Goal: Task Accomplishment & Management: Complete application form

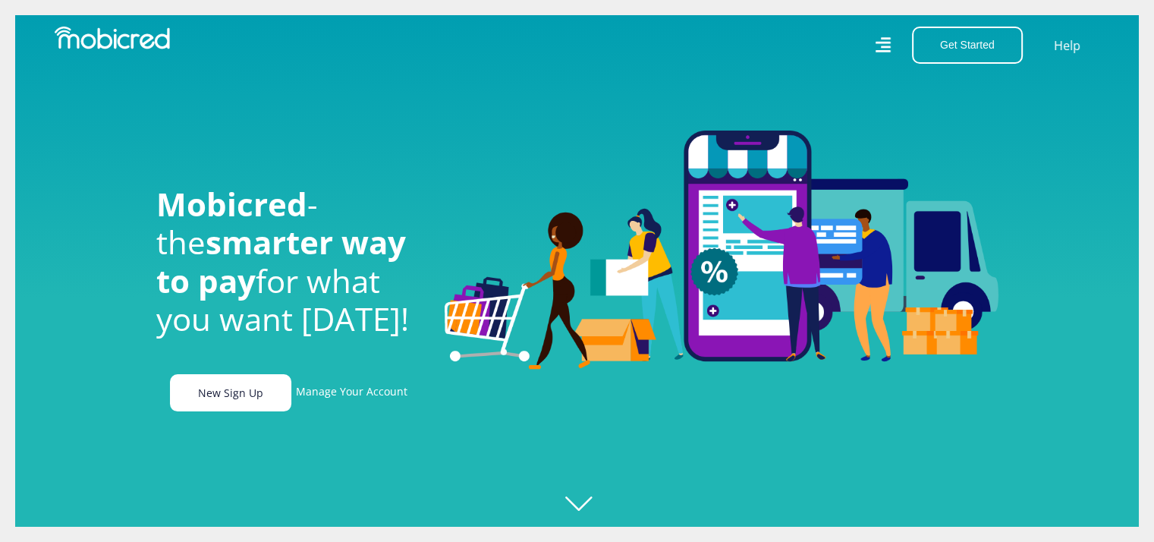
scroll to position [0, 129]
click at [251, 411] on link "New Sign Up" at bounding box center [230, 392] width 121 height 37
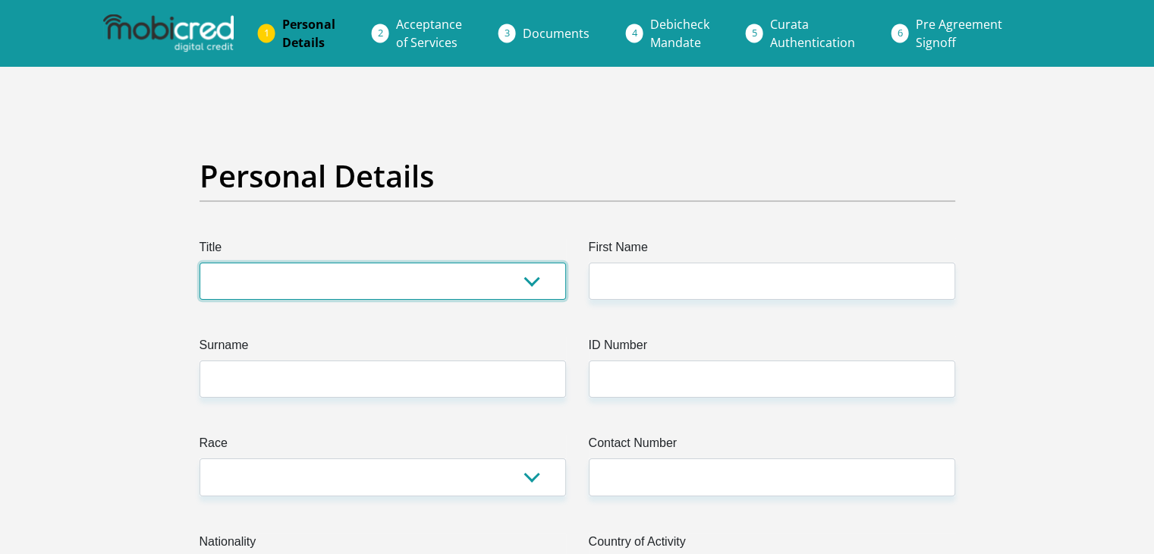
drag, startPoint x: 247, startPoint y: 289, endPoint x: 249, endPoint y: 298, distance: 9.4
click at [247, 289] on select "Mr Ms Mrs Dr [PERSON_NAME]" at bounding box center [383, 281] width 367 height 37
click at [200, 263] on select "Mr Ms Mrs Dr [PERSON_NAME]" at bounding box center [383, 281] width 367 height 37
click at [314, 282] on select "Mr Ms Mrs Dr [PERSON_NAME]" at bounding box center [383, 281] width 367 height 37
select select "Ms"
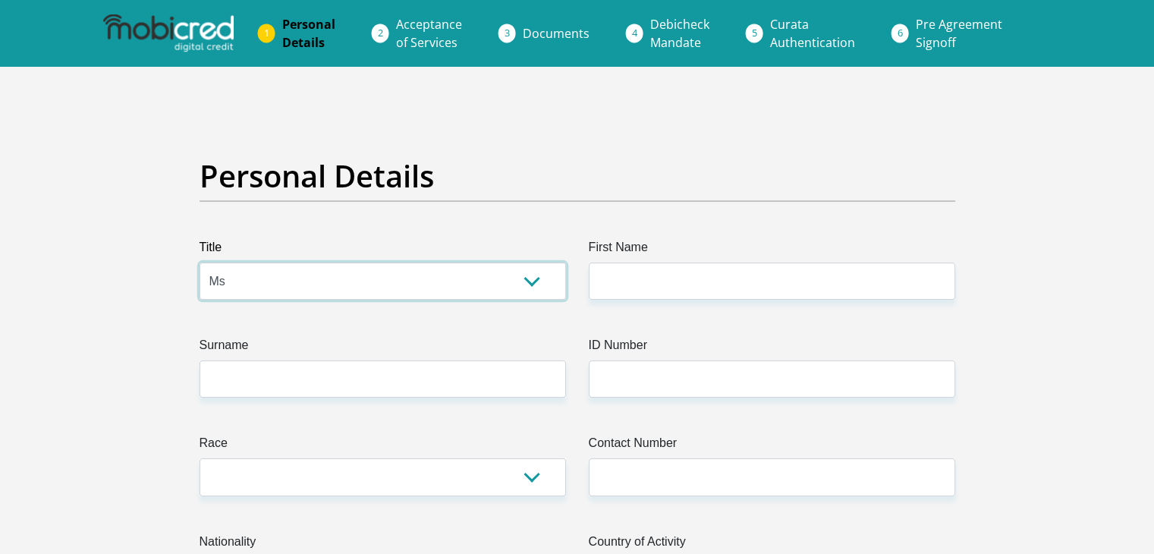
click at [200, 263] on select "Mr Ms Mrs Dr [PERSON_NAME]" at bounding box center [383, 281] width 367 height 37
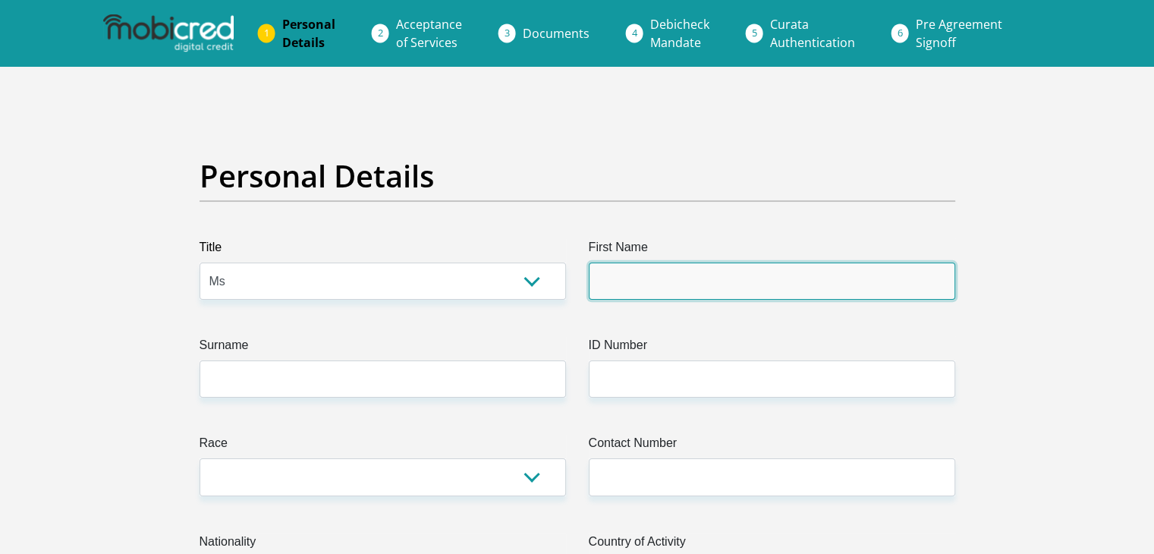
click at [715, 299] on input "First Name" at bounding box center [772, 281] width 367 height 37
type input "n"
click at [619, 285] on input "Nqqobile" at bounding box center [772, 281] width 367 height 37
type input "Nqobile"
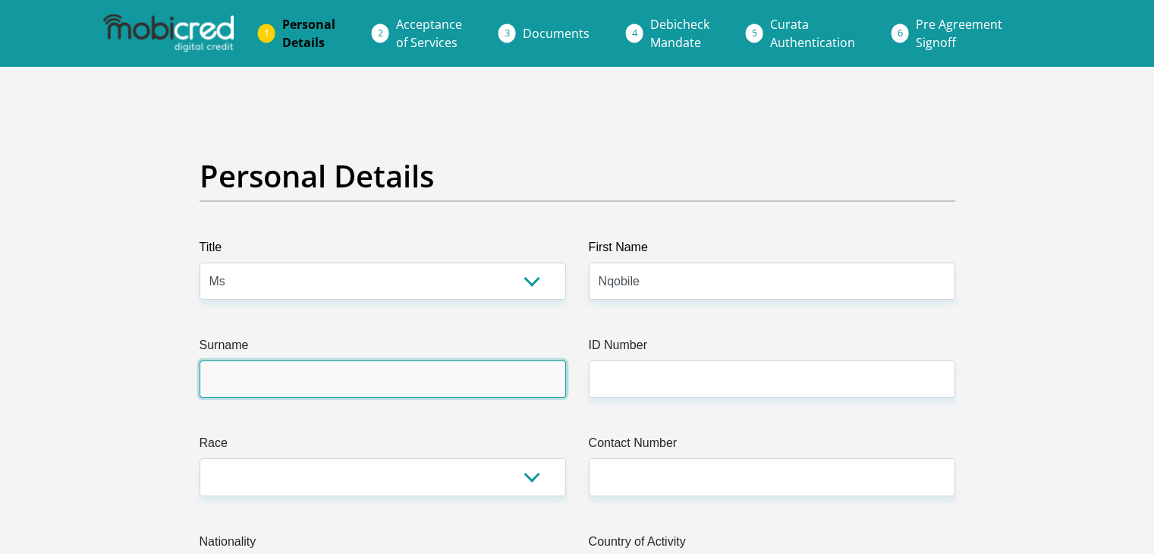
click at [319, 385] on input "Surname" at bounding box center [383, 379] width 367 height 37
type input "Mlotshwa"
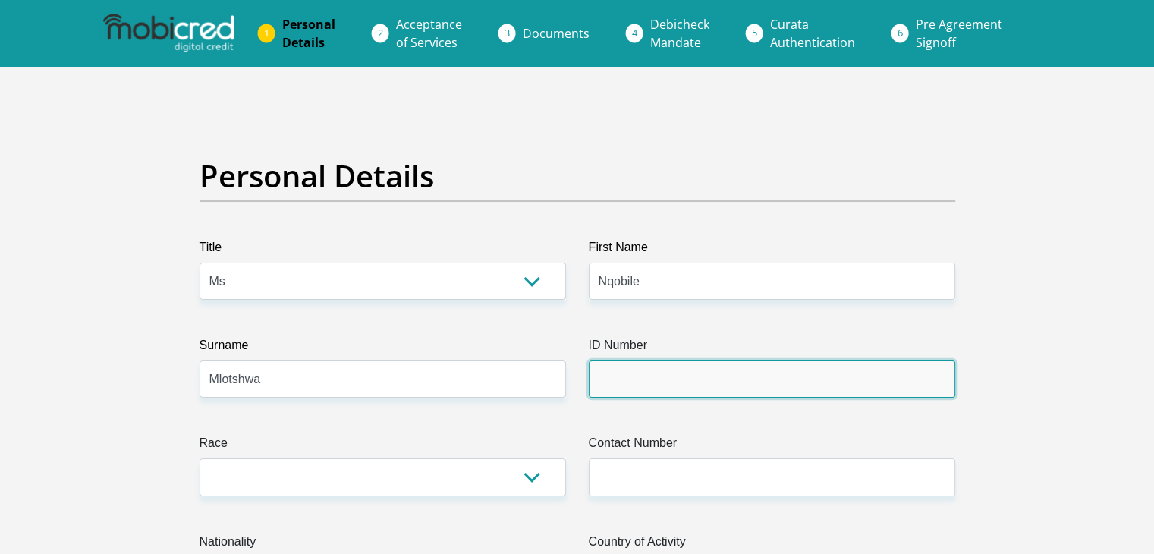
click at [725, 377] on input "ID Number" at bounding box center [772, 379] width 367 height 37
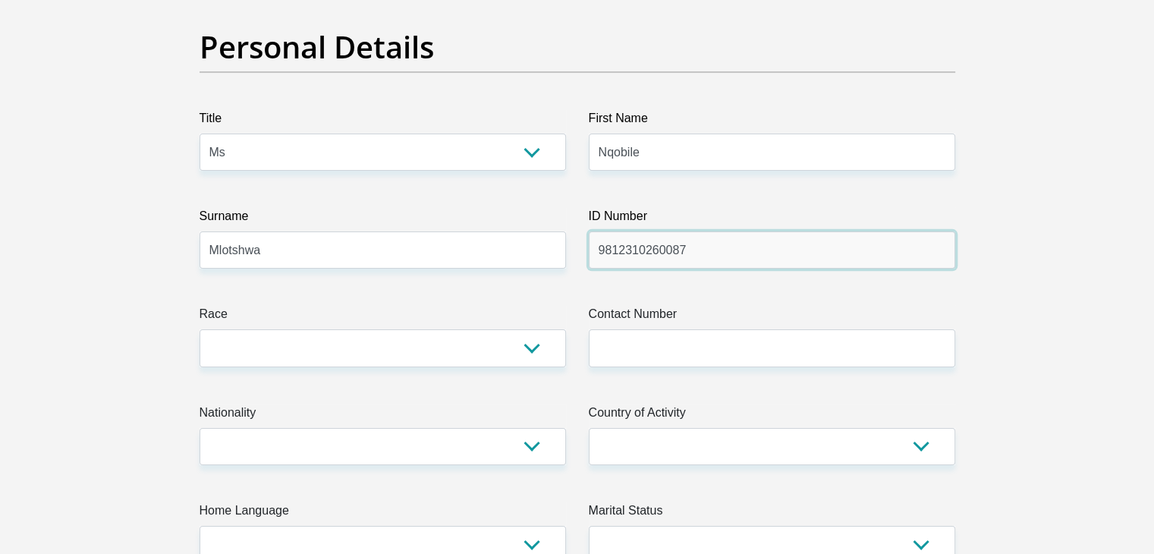
scroll to position [152, 0]
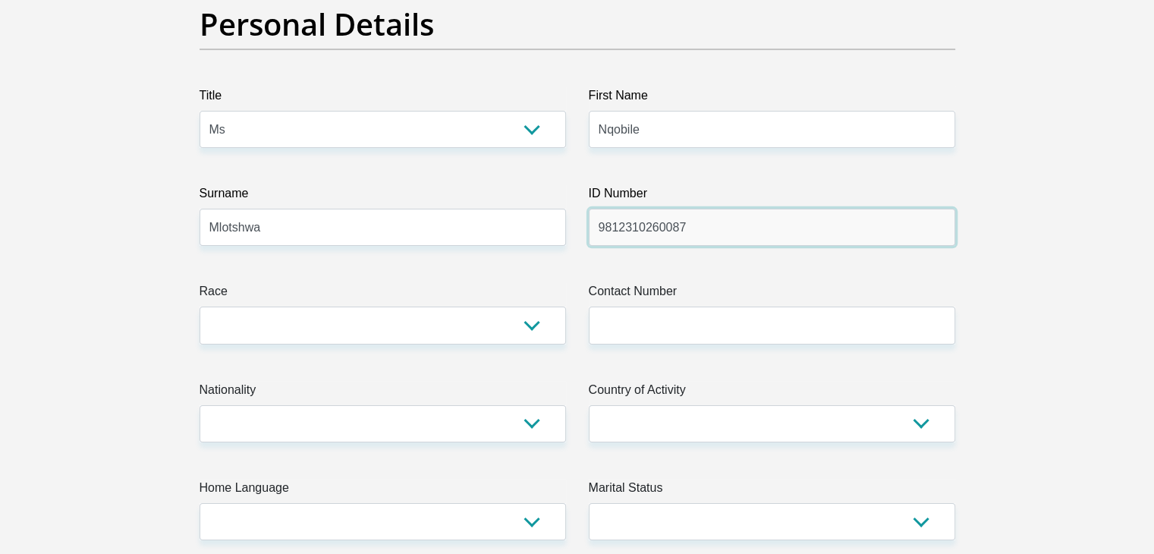
type input "9812310260087"
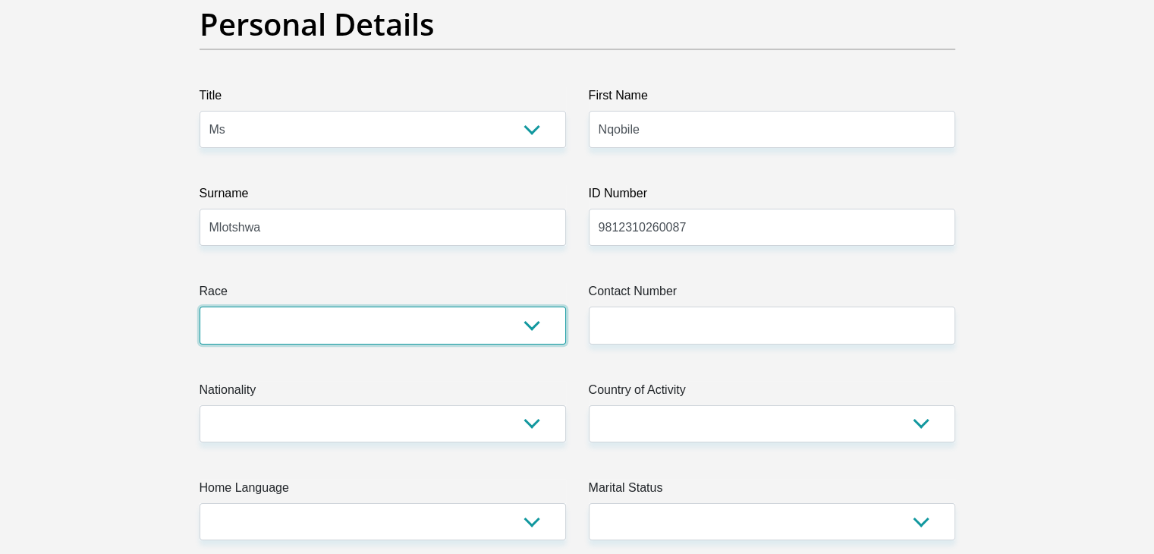
click at [410, 326] on select "Black Coloured Indian White Other" at bounding box center [383, 325] width 367 height 37
select select "1"
click at [200, 307] on select "Black Coloured Indian White Other" at bounding box center [383, 325] width 367 height 37
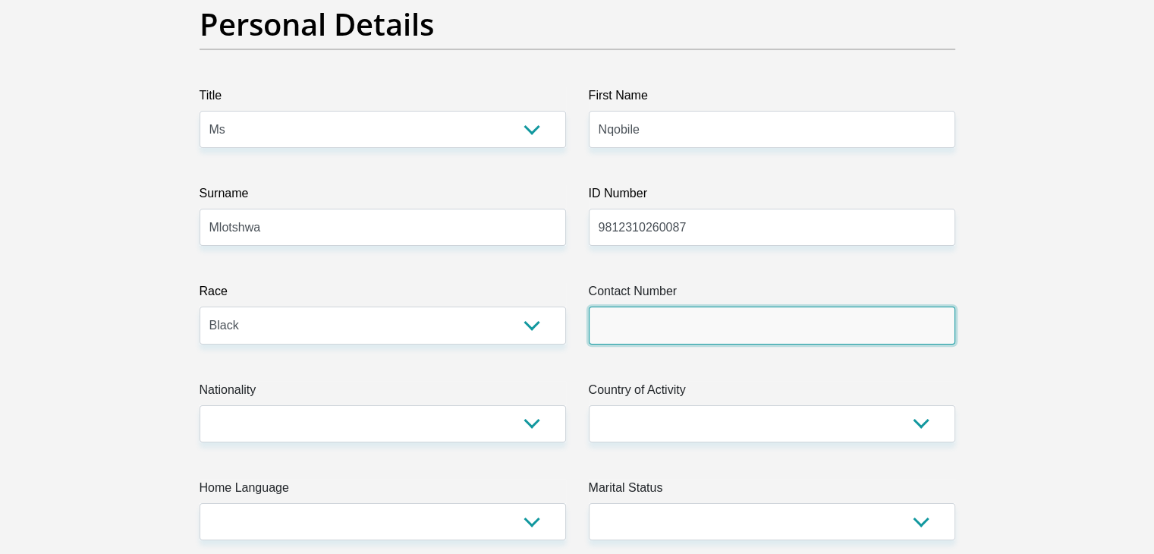
click at [654, 331] on input "Contact Number" at bounding box center [772, 325] width 367 height 37
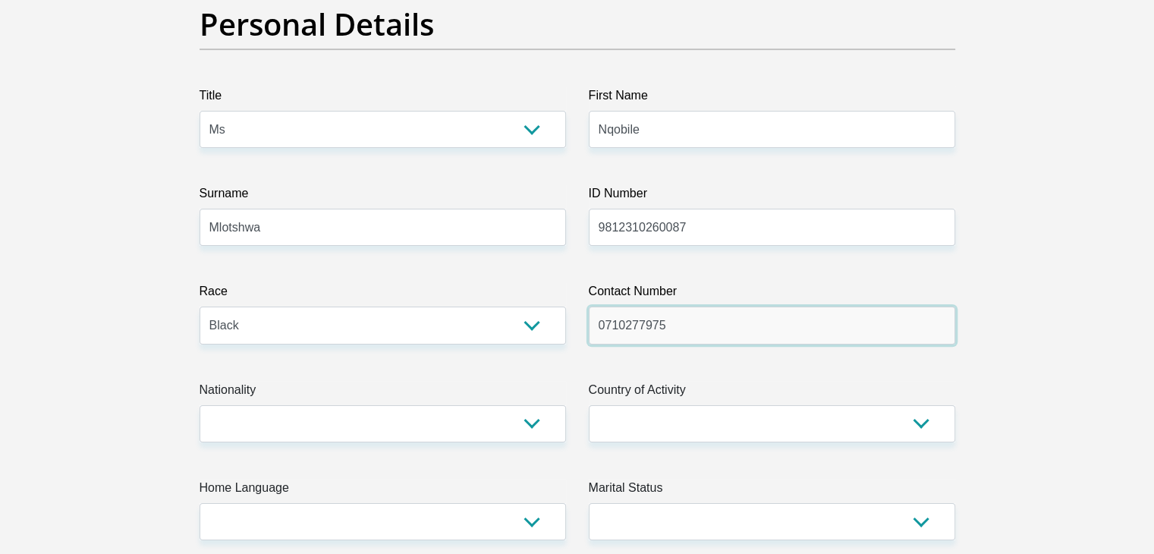
type input "0710277975"
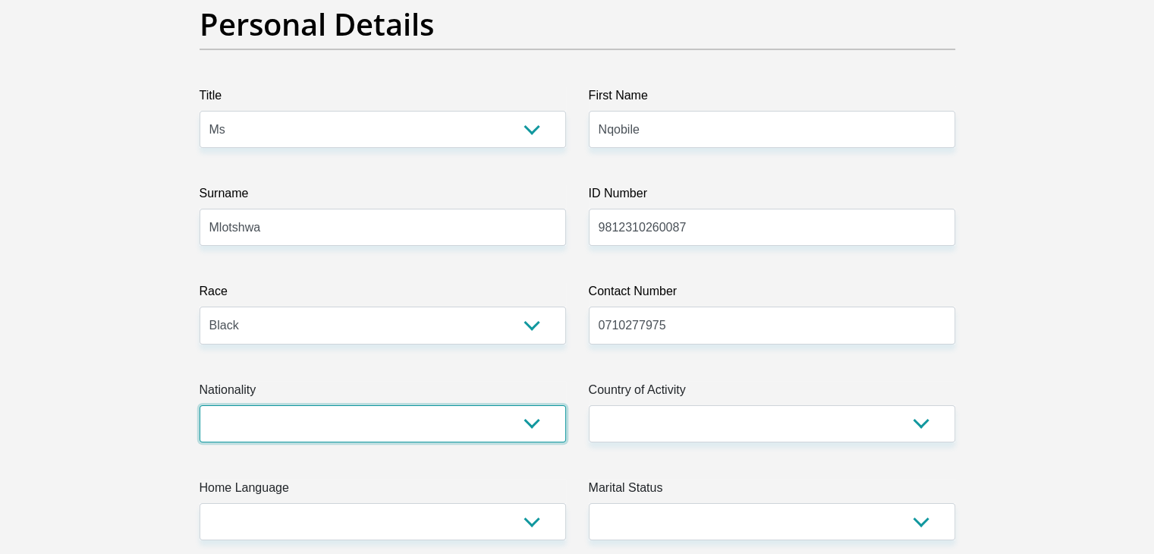
click at [349, 432] on select "[GEOGRAPHIC_DATA] [GEOGRAPHIC_DATA] [GEOGRAPHIC_DATA] [GEOGRAPHIC_DATA] [GEOGRA…" at bounding box center [383, 423] width 367 height 37
select select "ZAF"
click at [200, 405] on select "[GEOGRAPHIC_DATA] [GEOGRAPHIC_DATA] [GEOGRAPHIC_DATA] [GEOGRAPHIC_DATA] [GEOGRA…" at bounding box center [383, 423] width 367 height 37
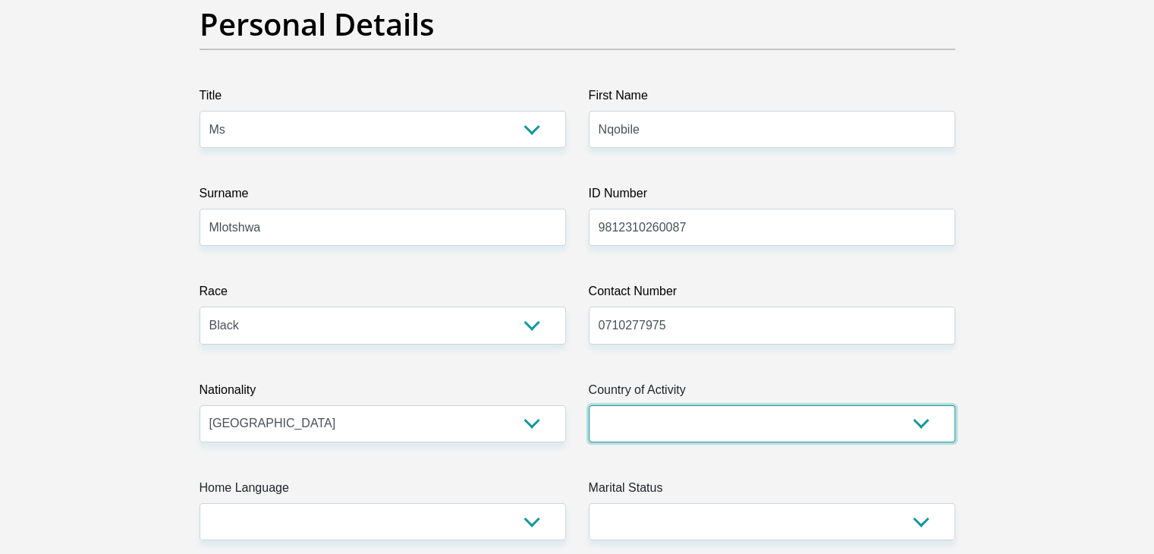
click at [730, 430] on select "[GEOGRAPHIC_DATA] [GEOGRAPHIC_DATA] [GEOGRAPHIC_DATA] [GEOGRAPHIC_DATA] [GEOGRA…" at bounding box center [772, 423] width 367 height 37
select select "ZAF"
click at [589, 405] on select "[GEOGRAPHIC_DATA] [GEOGRAPHIC_DATA] [GEOGRAPHIC_DATA] [GEOGRAPHIC_DATA] [GEOGRA…" at bounding box center [772, 423] width 367 height 37
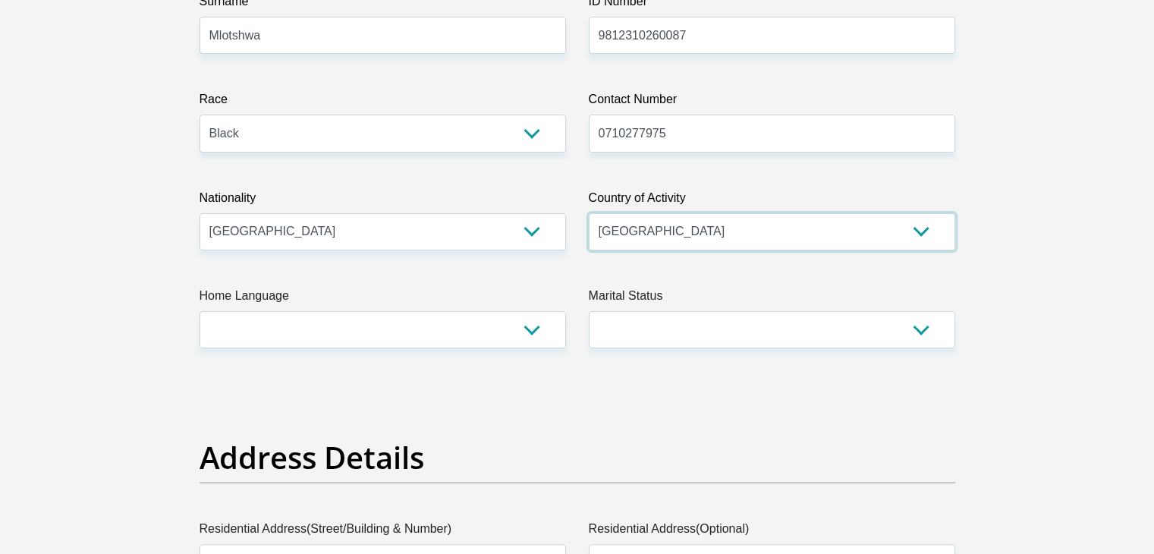
scroll to position [374, 0]
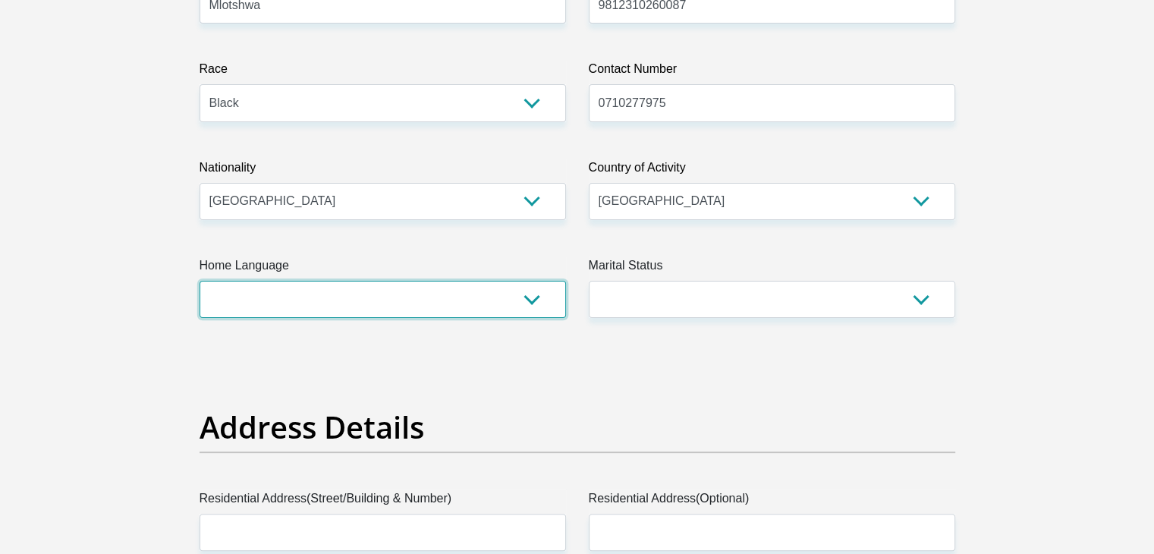
click at [389, 302] on select "Afrikaans English Sepedi South Ndebele Southern Sotho Swati Tsonga Tswana Venda…" at bounding box center [383, 299] width 367 height 37
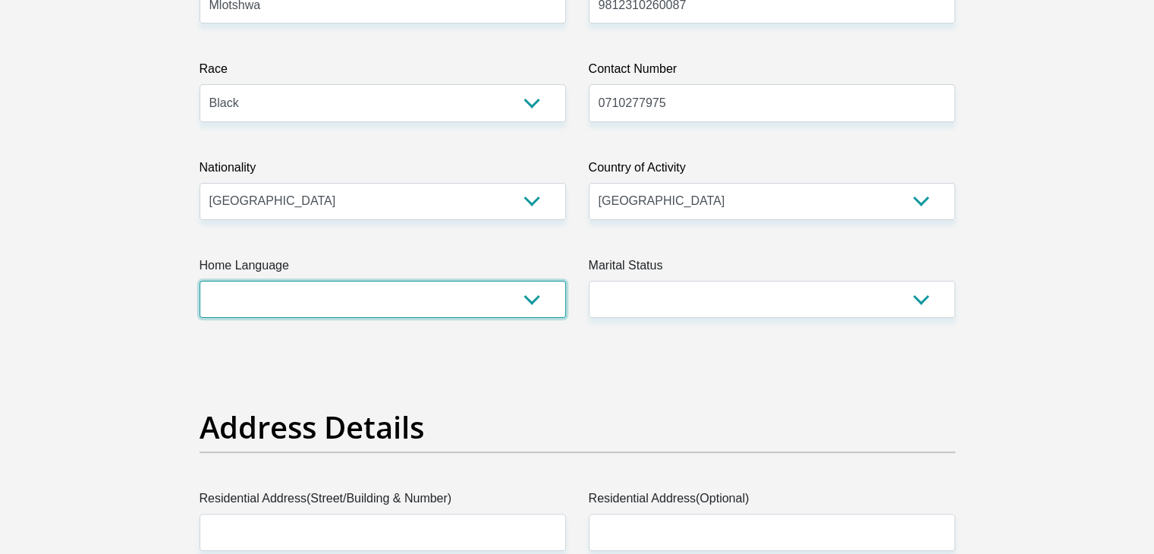
click at [328, 288] on select "Afrikaans English Sepedi South Ndebele Southern Sotho Swati Tsonga Tswana Venda…" at bounding box center [383, 299] width 367 height 37
select select "[DATE]"
click at [200, 281] on select "Afrikaans English Sepedi South Ndebele Southern Sotho Swati Tsonga Tswana Venda…" at bounding box center [383, 299] width 367 height 37
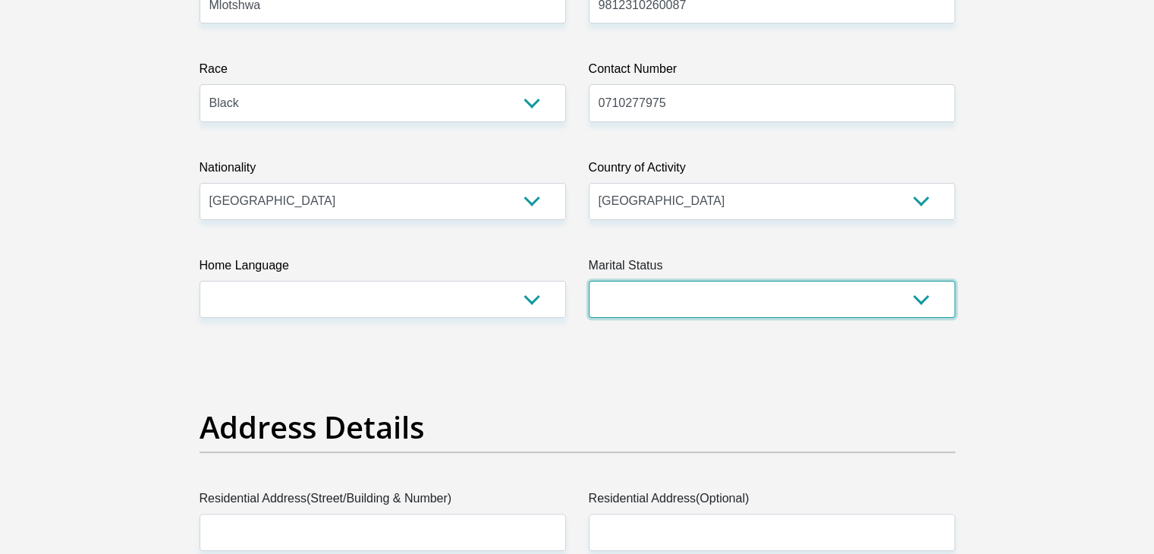
click at [662, 295] on select "Married ANC Single Divorced Widowed Married COP or Customary Law" at bounding box center [772, 299] width 367 height 37
select select "2"
click at [589, 281] on select "Married ANC Single Divorced Widowed Married COP or Customary Law" at bounding box center [772, 299] width 367 height 37
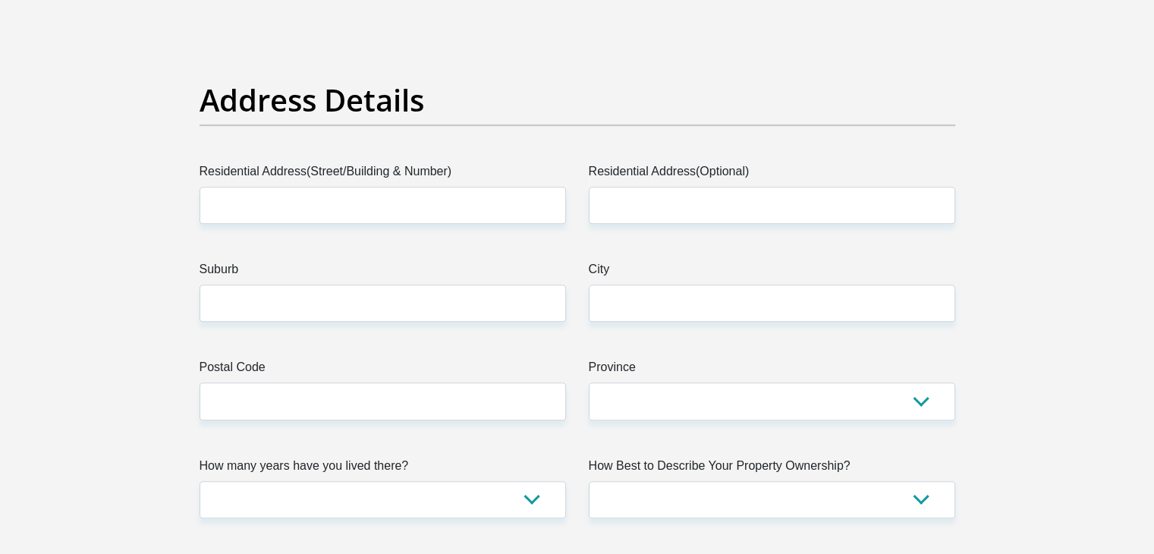
scroll to position [688, 0]
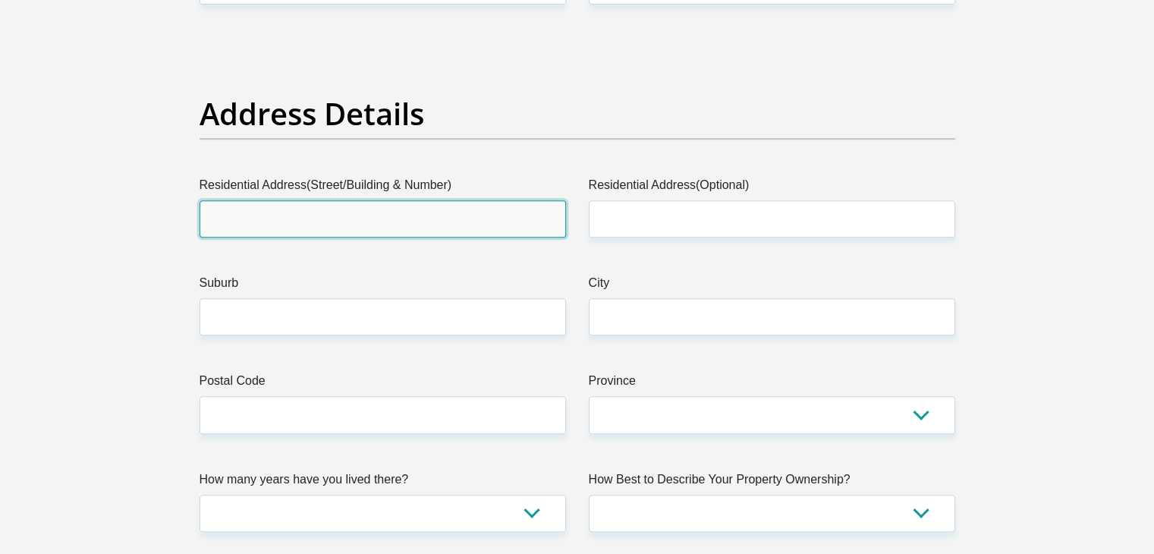
click at [250, 214] on input "Residential Address(Street/Building & Number)" at bounding box center [383, 218] width 367 height 37
type input "[STREET_ADDRESS]"
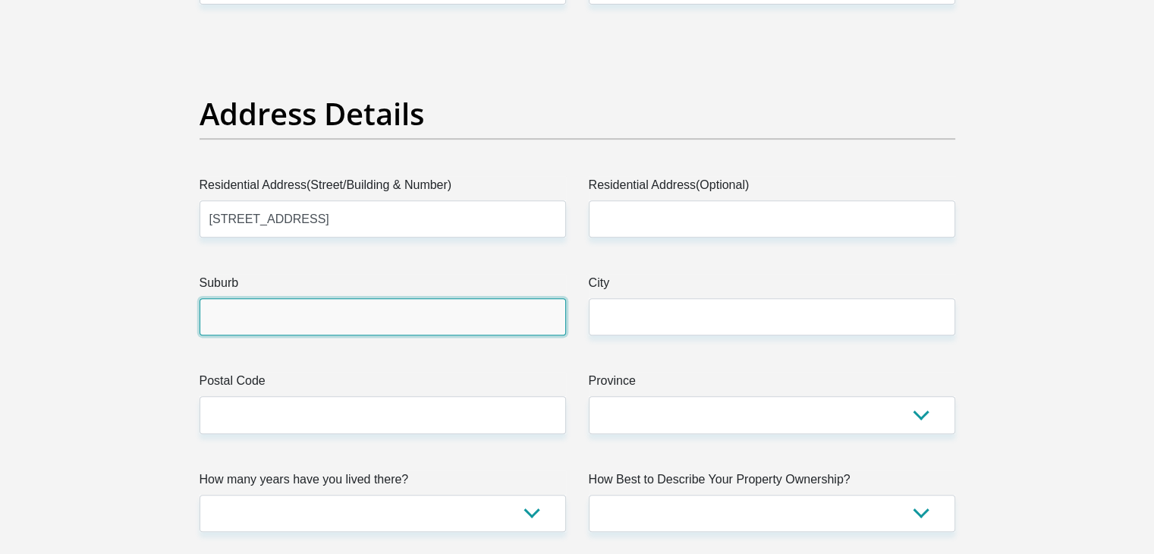
type input "Pietermaritzburg"
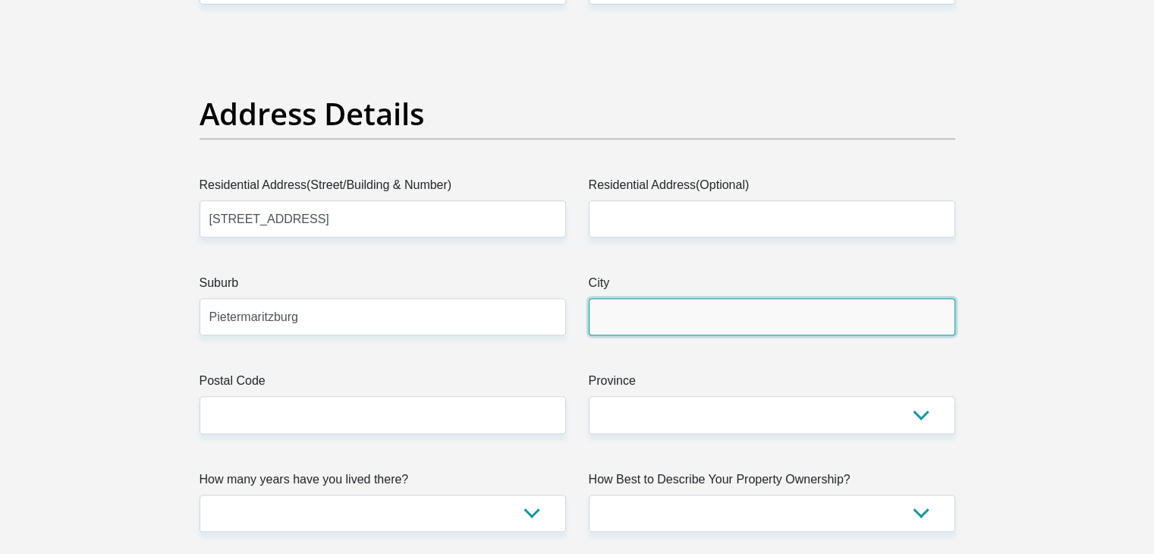
type input "Pietermaritzburg"
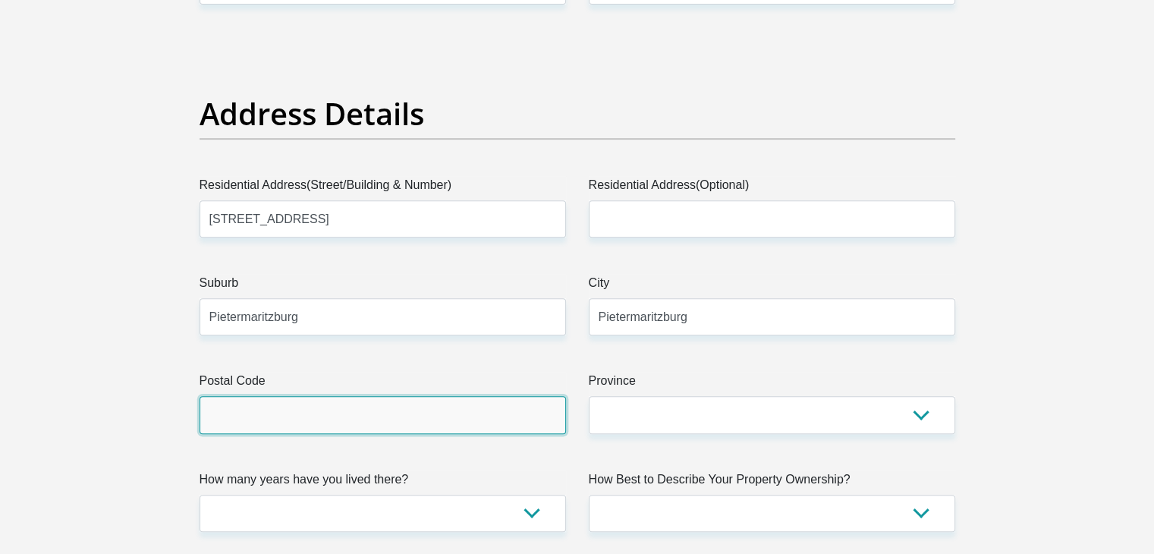
type input "3201"
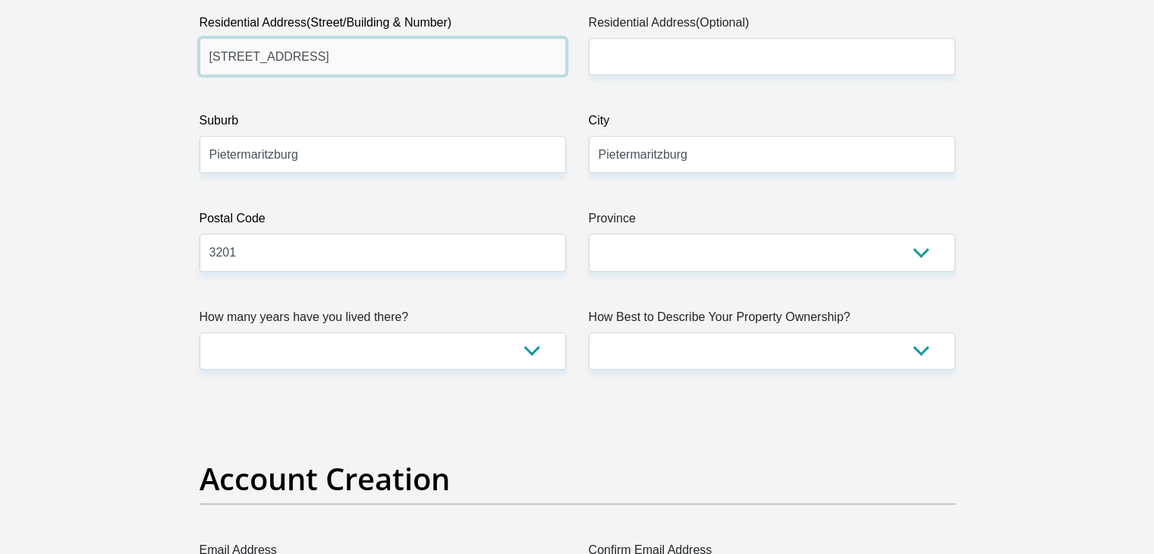
scroll to position [860, 0]
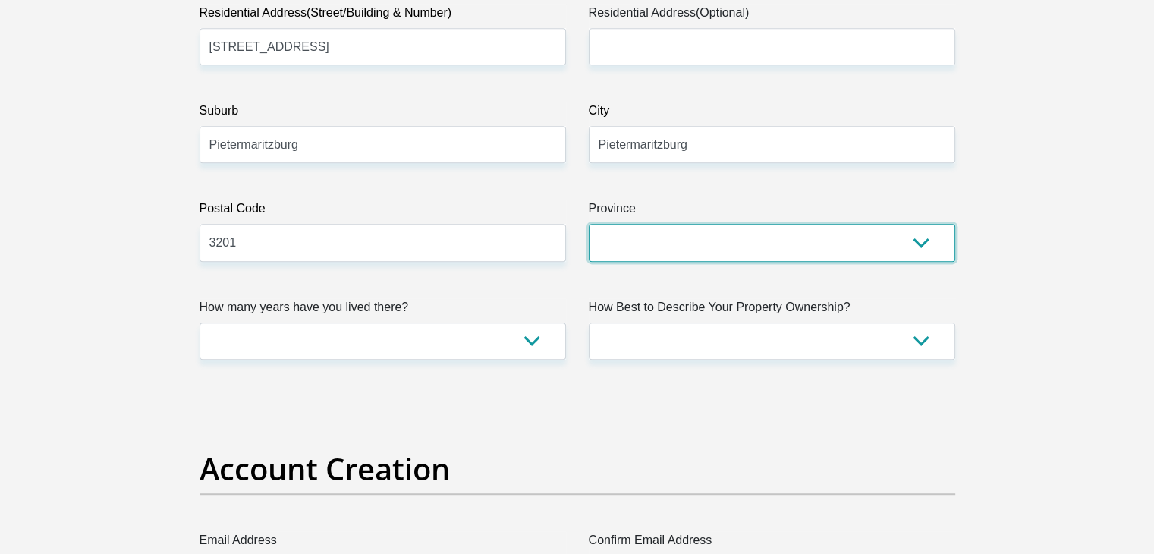
click at [918, 238] on select "Eastern Cape Free State [GEOGRAPHIC_DATA] [GEOGRAPHIC_DATA][DATE] [GEOGRAPHIC_D…" at bounding box center [772, 242] width 367 height 37
select select "[GEOGRAPHIC_DATA][DATE]"
click at [589, 224] on select "Eastern Cape Free State [GEOGRAPHIC_DATA] [GEOGRAPHIC_DATA][DATE] [GEOGRAPHIC_D…" at bounding box center [772, 242] width 367 height 37
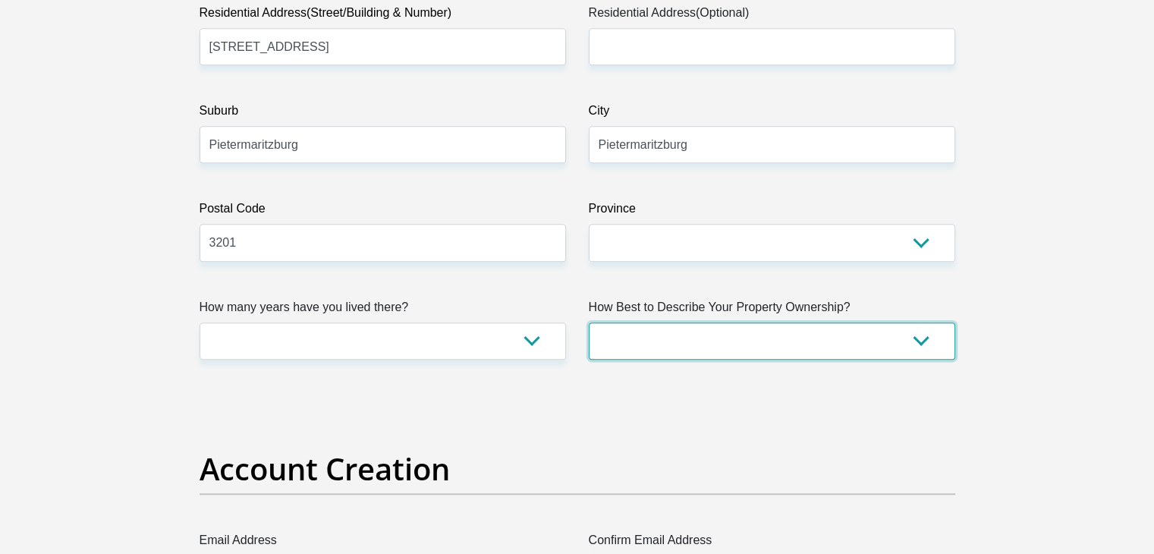
click at [748, 340] on select "Owned Rented Family Owned Company Dwelling" at bounding box center [772, 341] width 367 height 37
select select "parents"
click at [589, 323] on select "Owned Rented Family Owned Company Dwelling" at bounding box center [772, 341] width 367 height 37
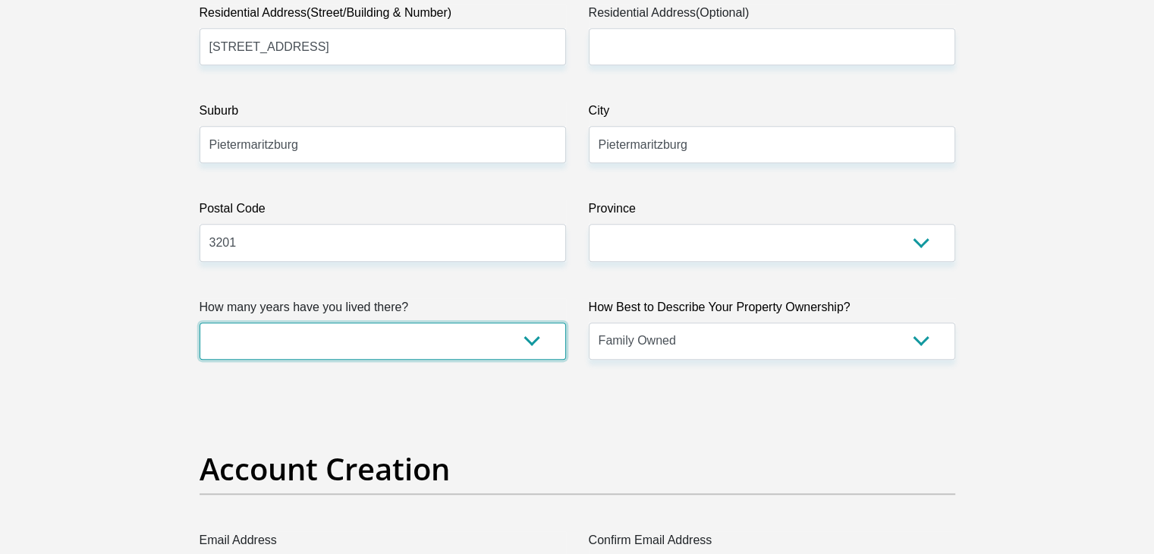
click at [490, 345] on select "less than 1 year 1-3 years 3-5 years 5+ years" at bounding box center [383, 341] width 367 height 37
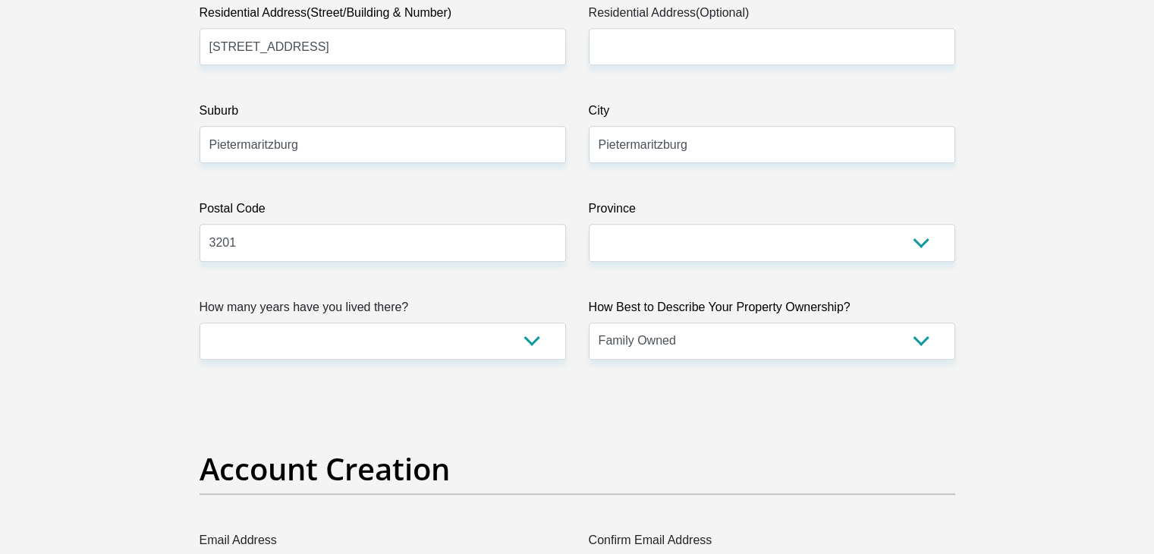
click at [398, 483] on h2 "Account Creation" at bounding box center [578, 469] width 756 height 36
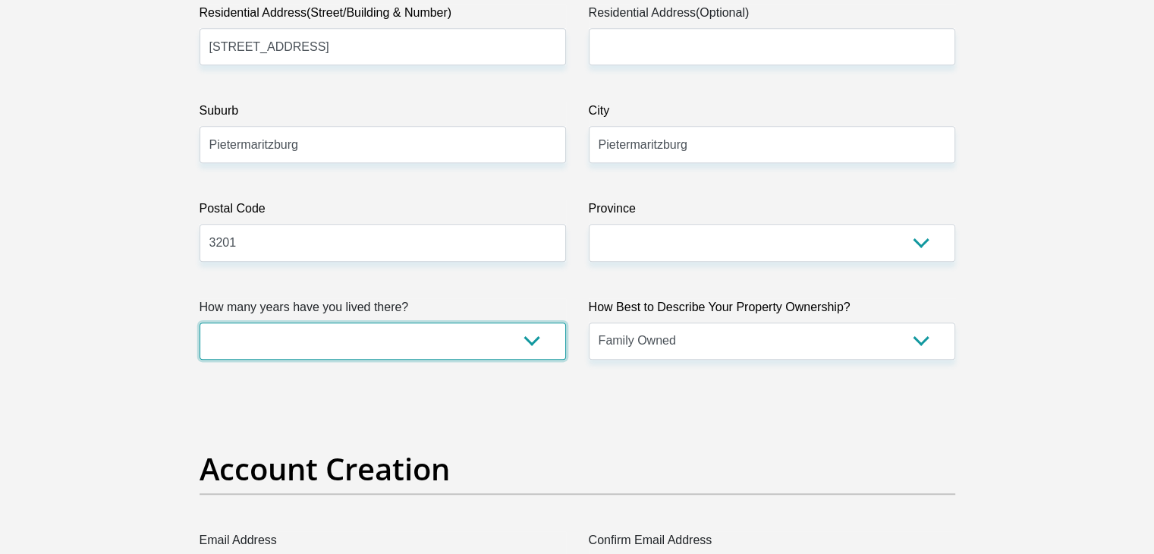
click at [534, 339] on select "less than 1 year 1-3 years 3-5 years 5+ years" at bounding box center [383, 341] width 367 height 37
select select "5"
click at [200, 323] on select "less than 1 year 1-3 years 3-5 years 5+ years" at bounding box center [383, 341] width 367 height 37
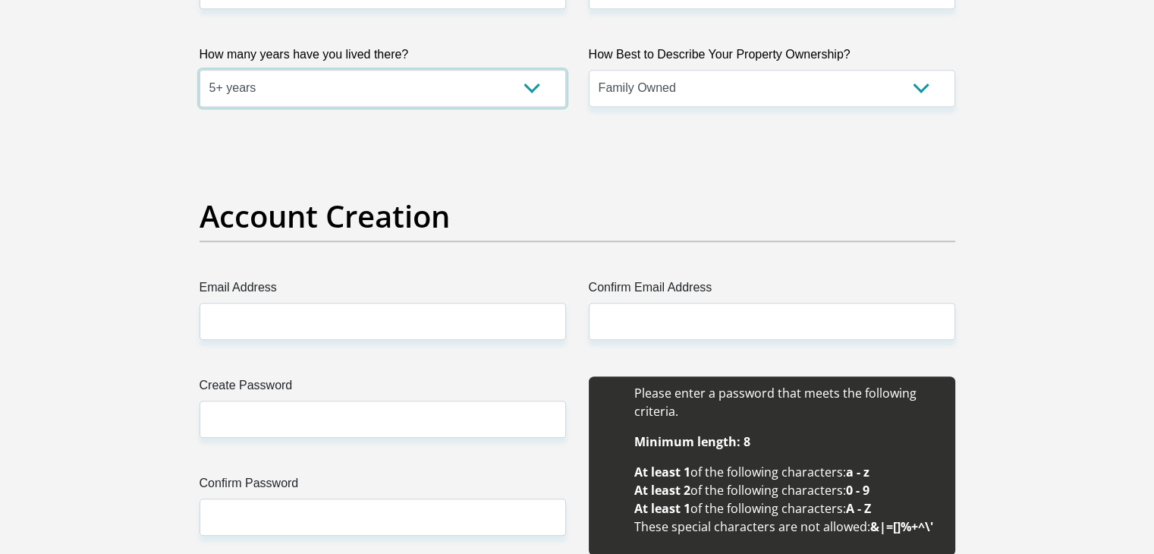
scroll to position [1184, 0]
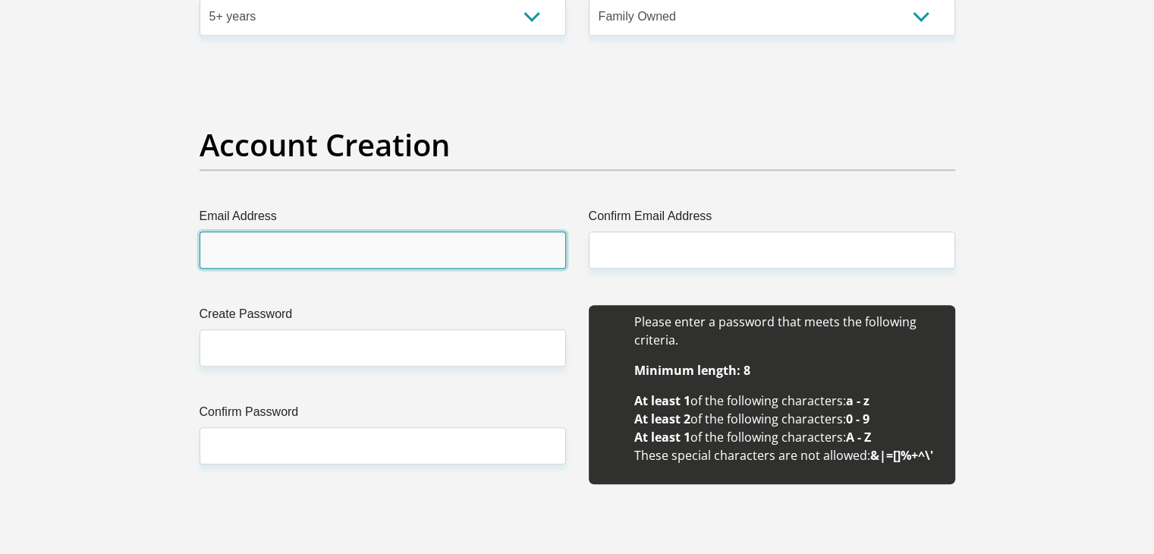
click at [298, 247] on input "Email Address" at bounding box center [383, 249] width 367 height 37
type input "[EMAIL_ADDRESS][DOMAIN_NAME]"
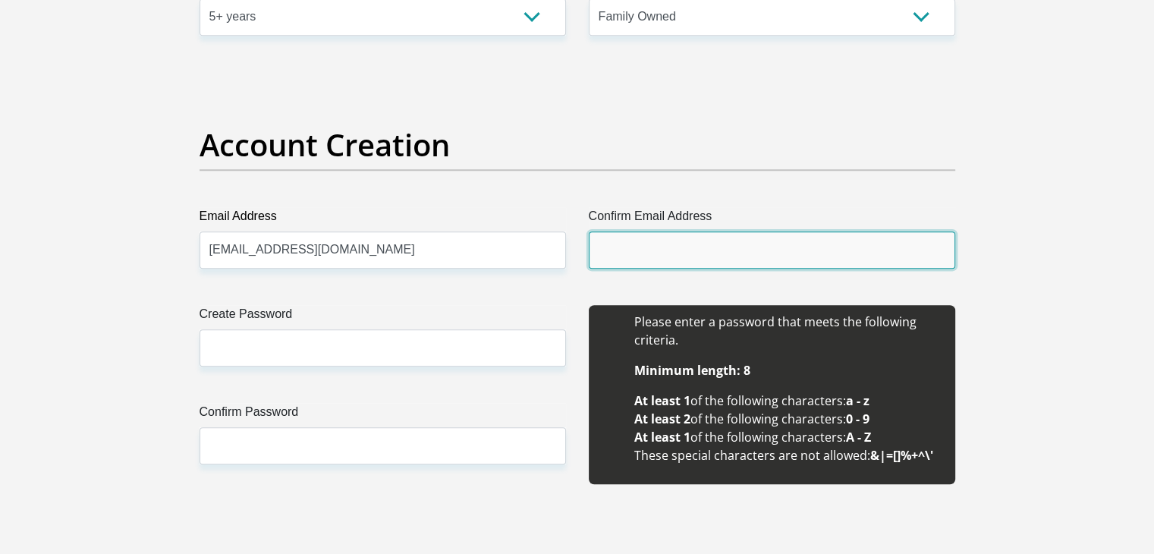
click at [650, 250] on input "Confirm Email Address" at bounding box center [772, 249] width 367 height 37
click at [646, 250] on input "Confirm Email Address" at bounding box center [772, 249] width 367 height 37
type input "[EMAIL_ADDRESS][DOMAIN_NAME]"
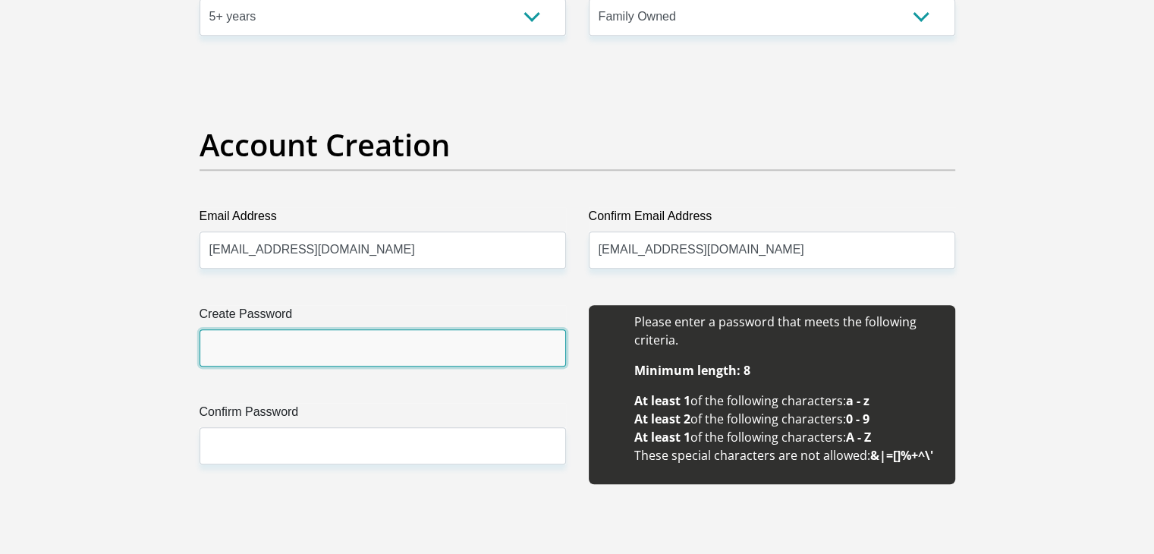
click at [225, 351] on input "Create Password" at bounding box center [383, 347] width 367 height 37
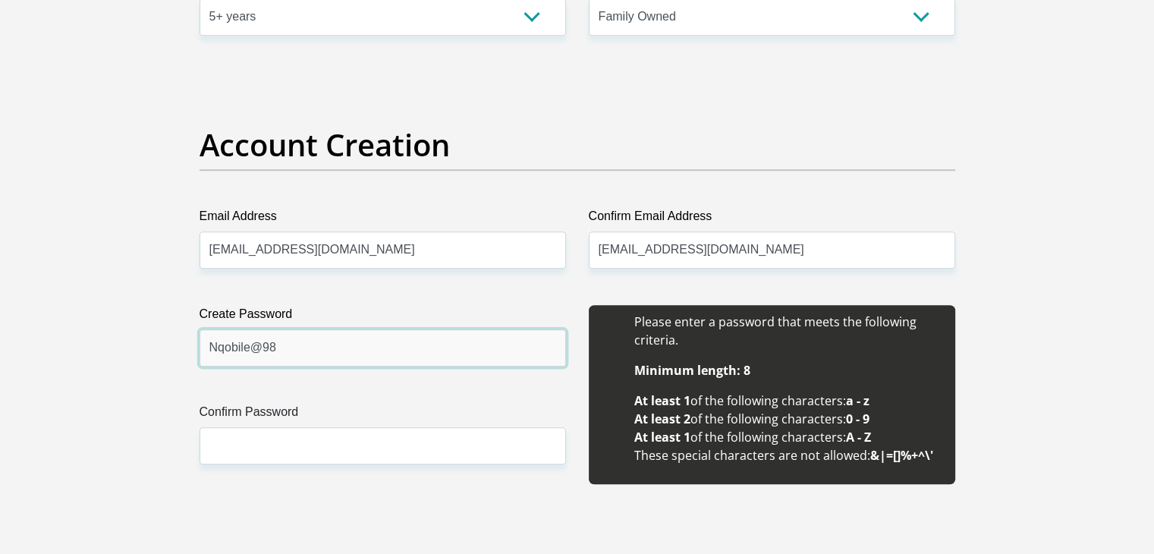
type input "Nqobile@98"
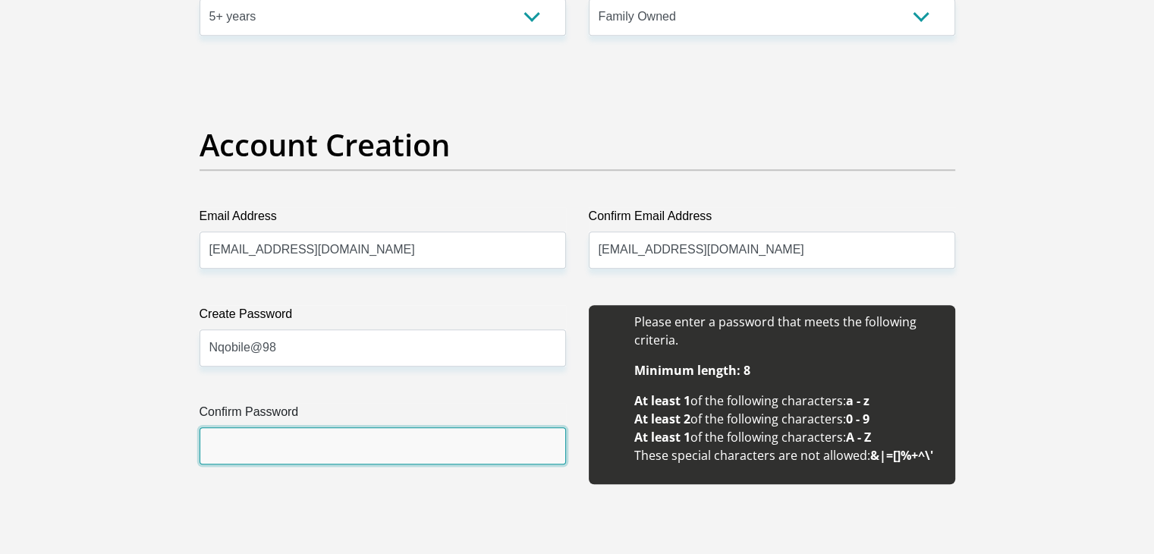
click at [238, 440] on input "Confirm Password" at bounding box center [383, 445] width 367 height 37
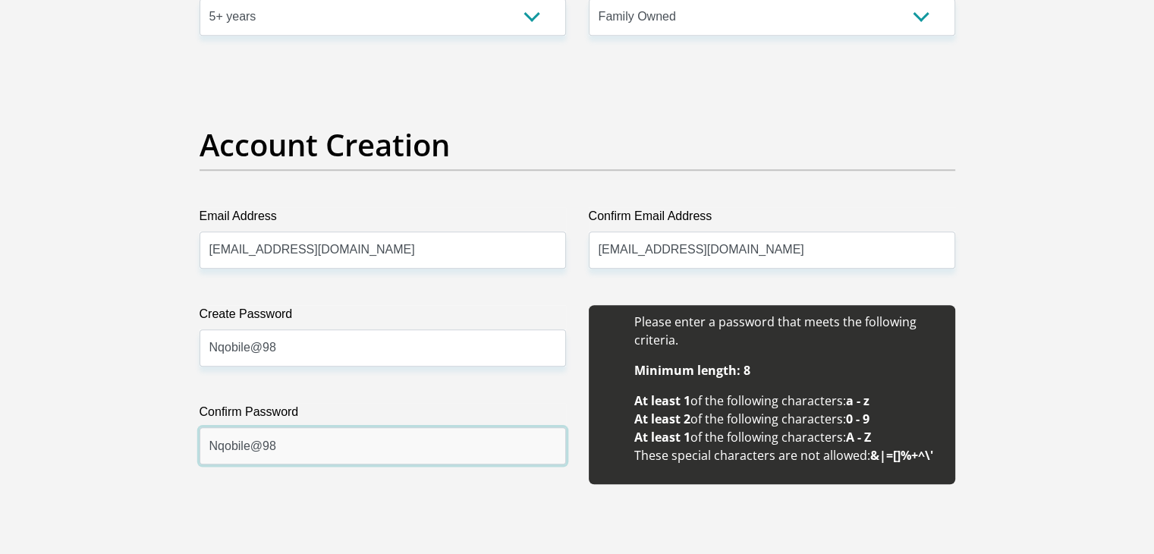
type input "Nqobile@98"
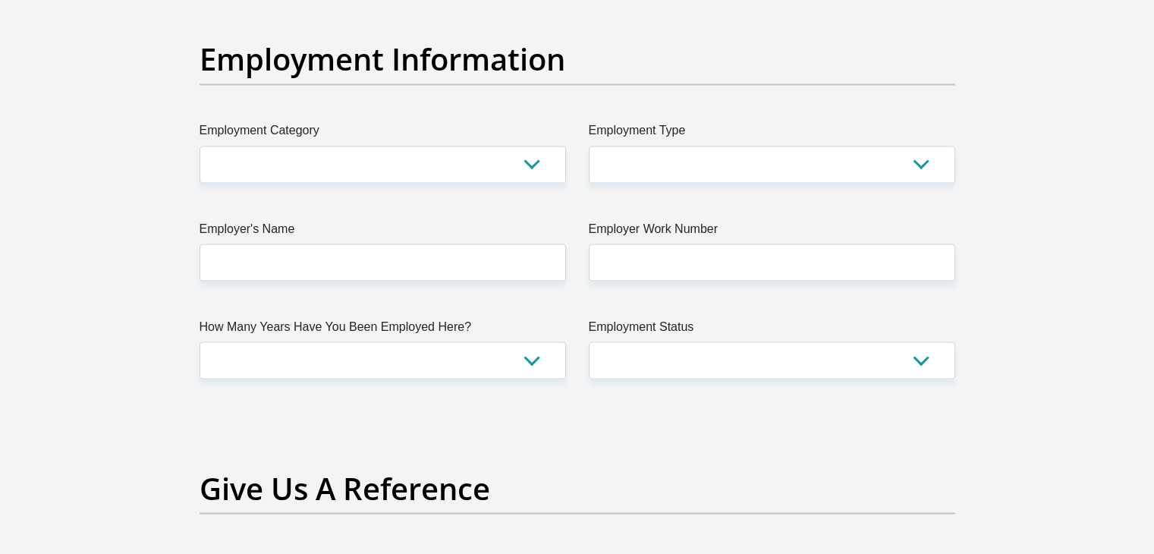
scroll to position [2742, 0]
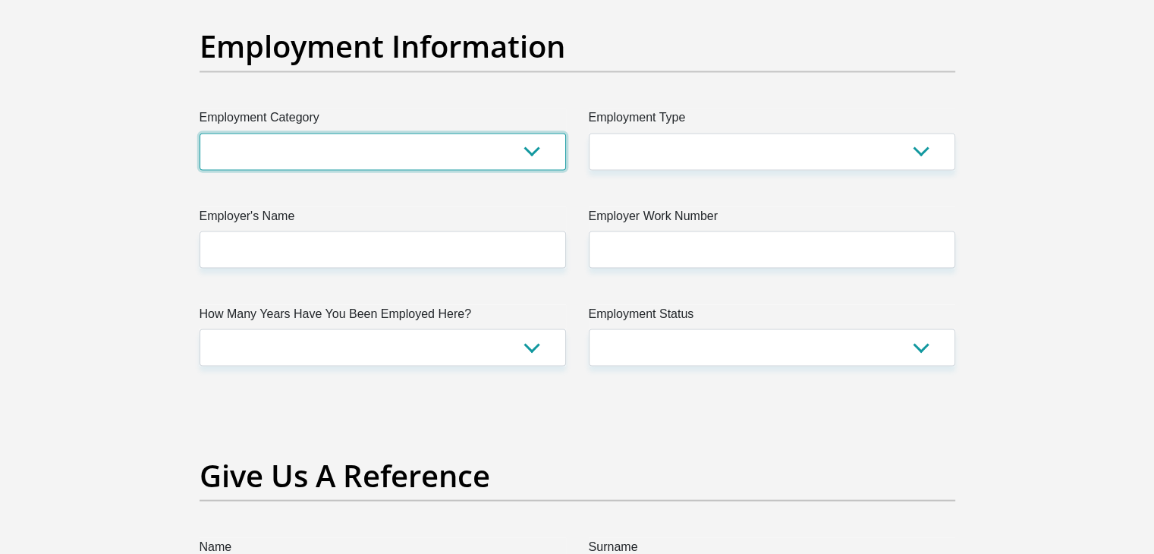
click at [534, 153] on select "AGRICULTURE ALCOHOL & TOBACCO CONSTRUCTION MATERIALS METALLURGY EQUIPMENT FOR R…" at bounding box center [383, 151] width 367 height 37
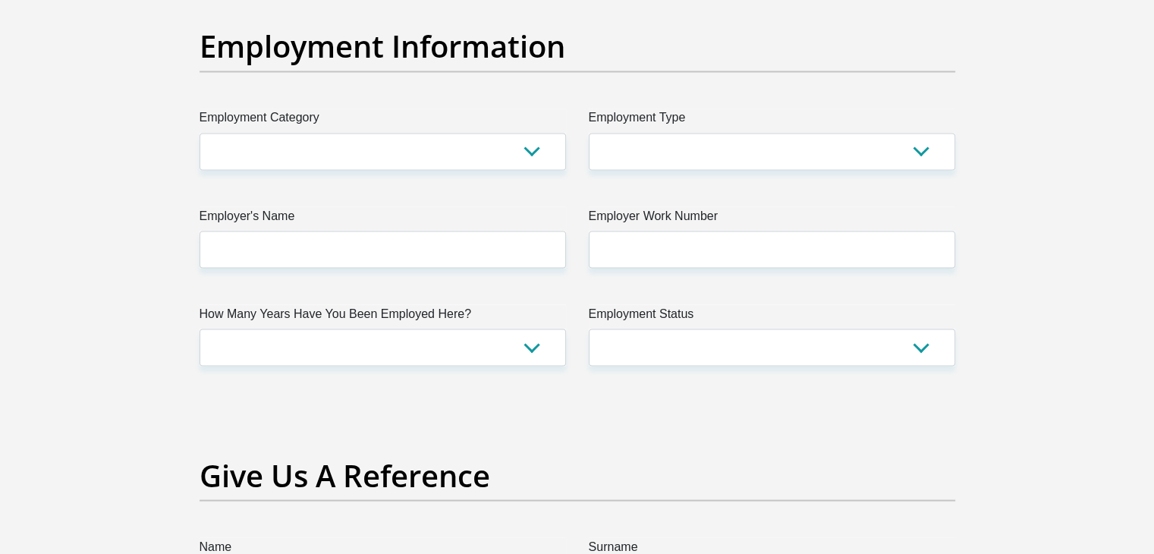
click at [581, 109] on div "Employment Type College/Lecturer Craft Seller Creative Driver Executive Farmer …" at bounding box center [772, 139] width 389 height 61
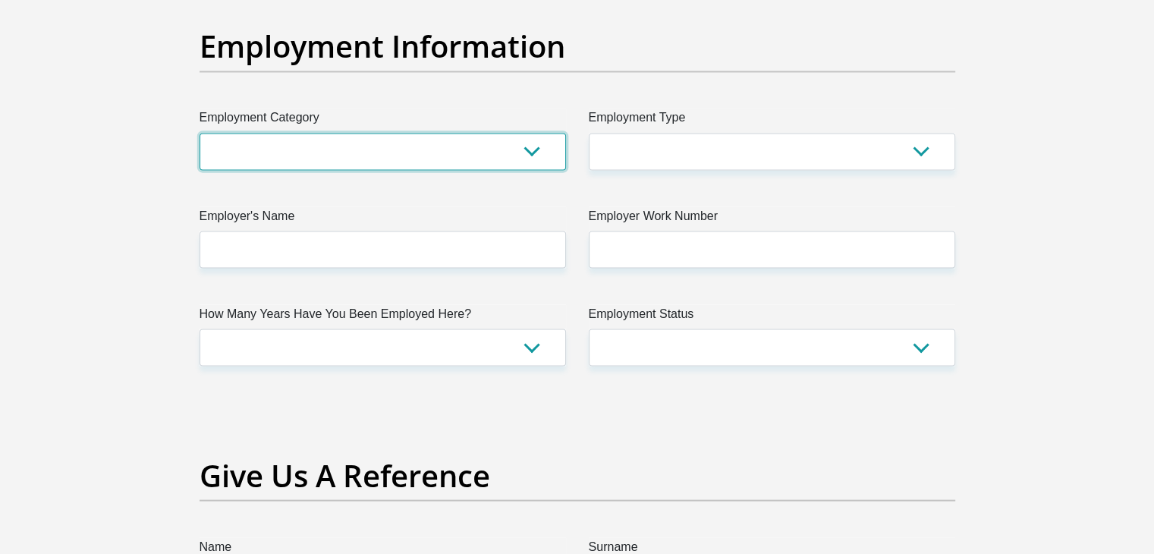
click at [531, 150] on select "AGRICULTURE ALCOHOL & TOBACCO CONSTRUCTION MATERIALS METALLURGY EQUIPMENT FOR R…" at bounding box center [383, 151] width 367 height 37
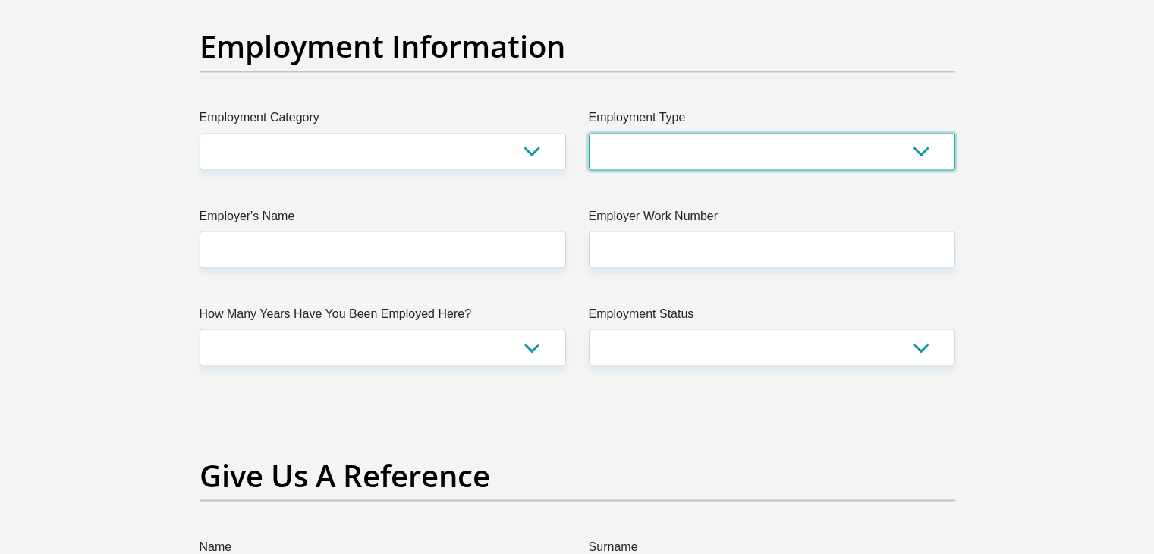
click at [919, 148] on select "College/Lecturer Craft Seller Creative Driver Executive Farmer Forces - Non Com…" at bounding box center [772, 151] width 367 height 37
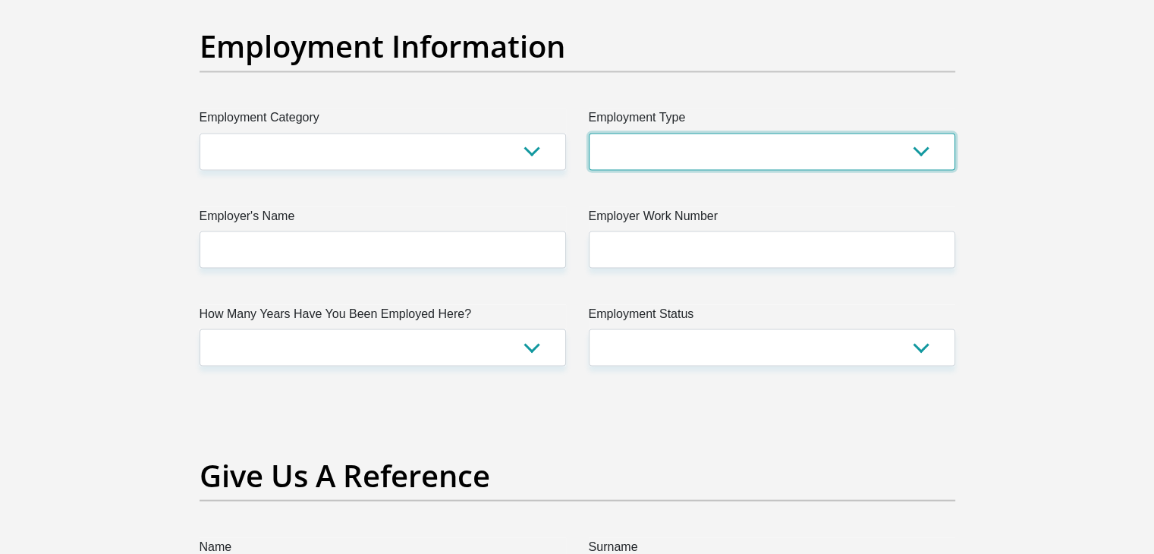
click at [926, 149] on select "College/Lecturer Craft Seller Creative Driver Executive Farmer Forces - Non Com…" at bounding box center [772, 151] width 367 height 37
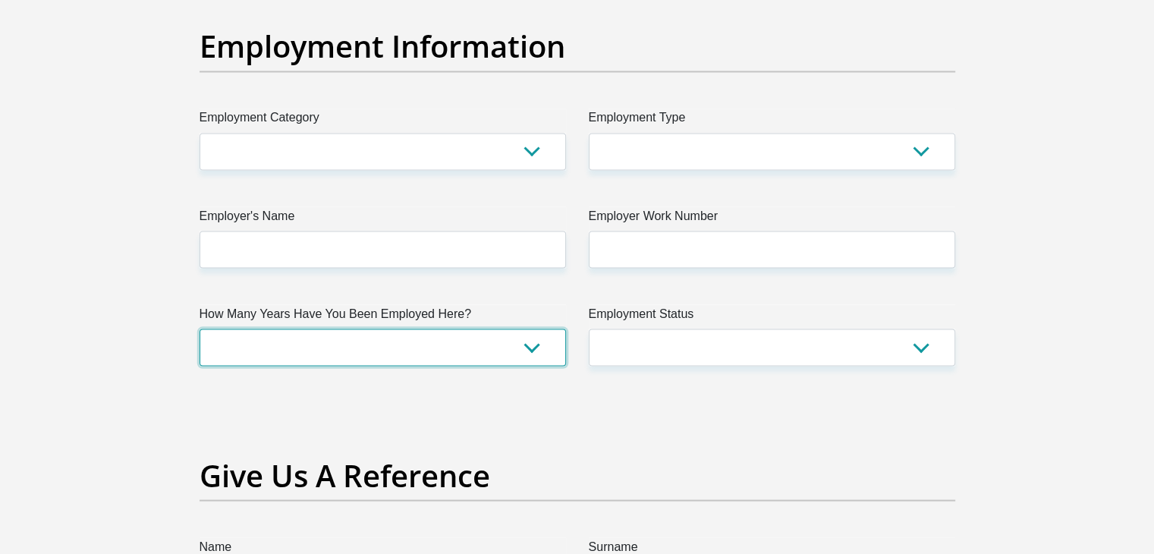
click at [532, 340] on select "less than 1 year 1-3 years 3-5 years 5+ years" at bounding box center [383, 347] width 367 height 37
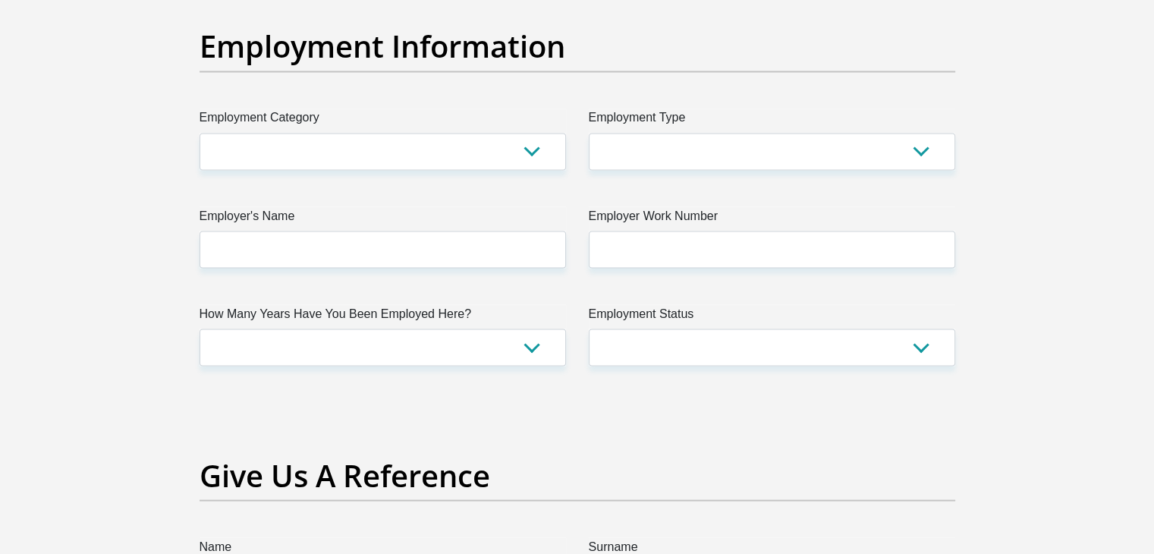
drag, startPoint x: 648, startPoint y: 400, endPoint x: 572, endPoint y: 402, distance: 75.9
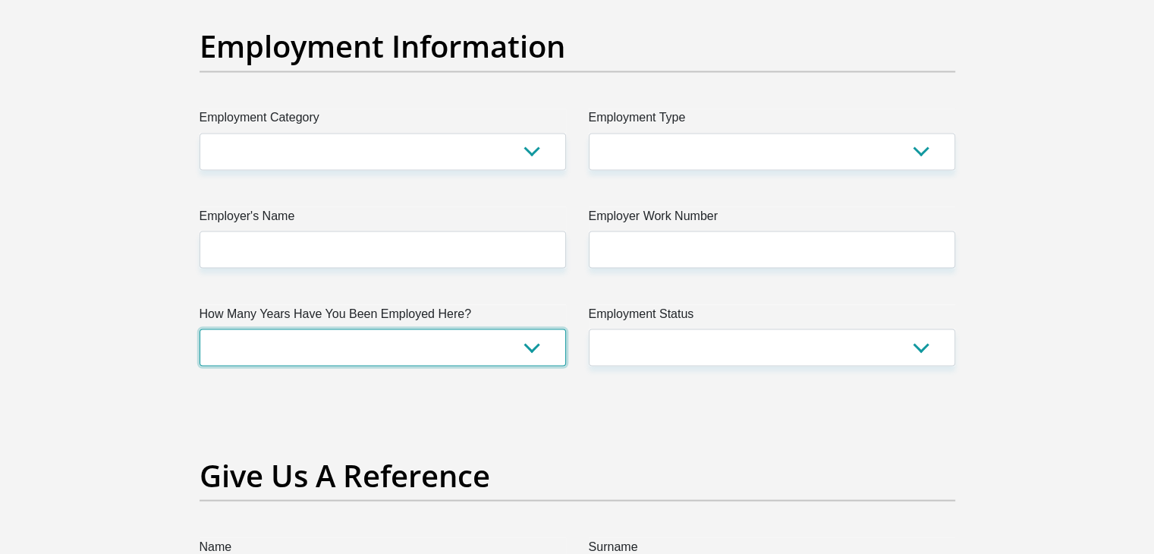
click at [531, 347] on select "less than 1 year 1-3 years 3-5 years 5+ years" at bounding box center [383, 347] width 367 height 37
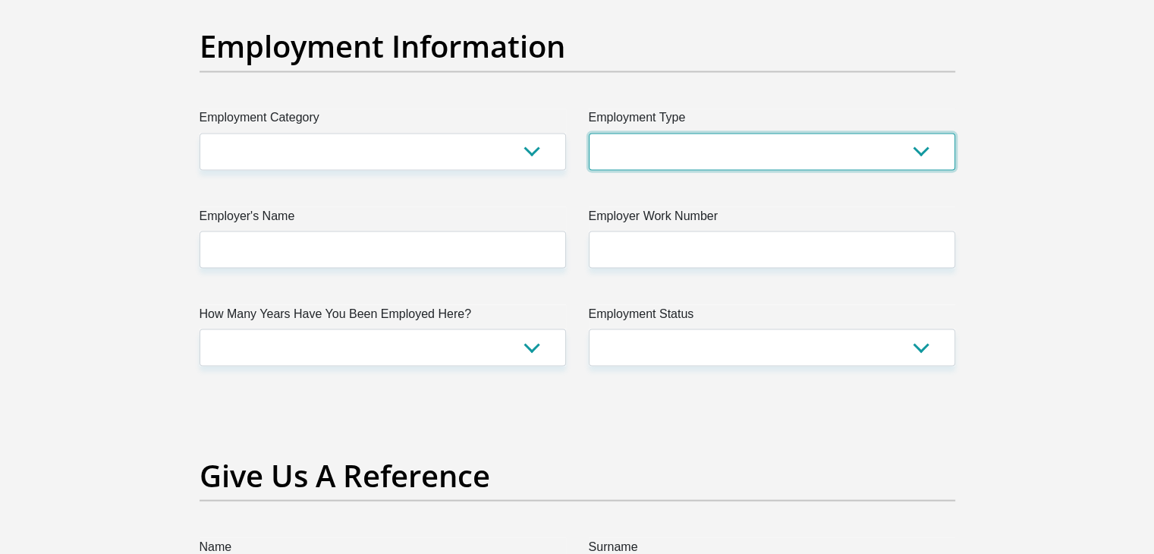
click at [925, 143] on select "College/Lecturer Craft Seller Creative Driver Executive Farmer Forces - Non Com…" at bounding box center [772, 151] width 367 height 37
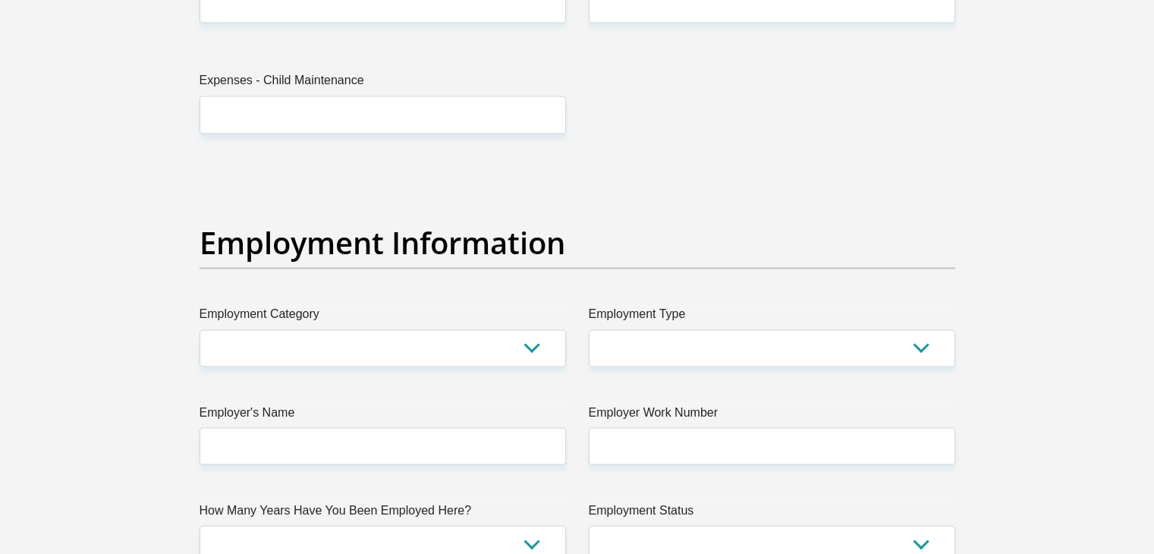
scroll to position [2511, 0]
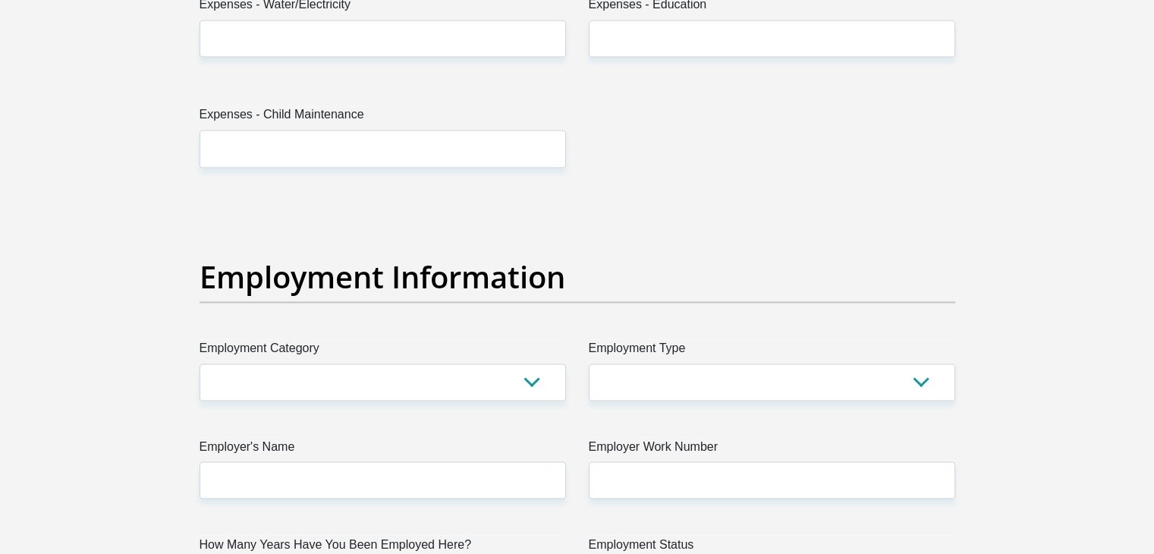
click at [1154, 1] on section "Personal Details Title Mr Ms Mrs Dr [PERSON_NAME] First Name Nqobile Surname [P…" at bounding box center [577, 201] width 1154 height 5291
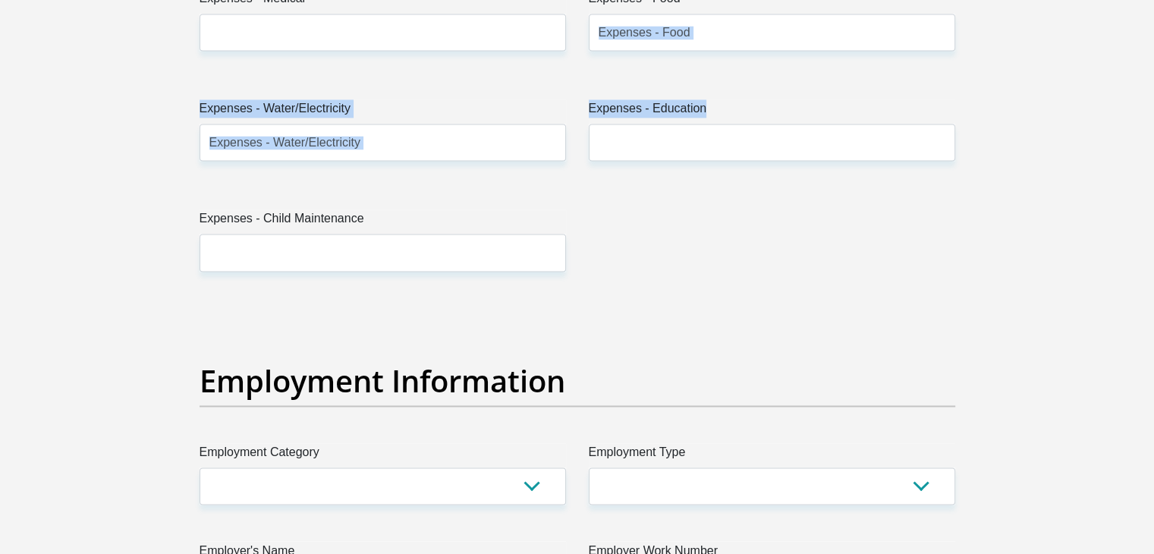
click at [1154, 1] on section "Personal Details Title Mr Ms Mrs Dr [PERSON_NAME] First Name Nqobile Surname [P…" at bounding box center [577, 305] width 1154 height 5291
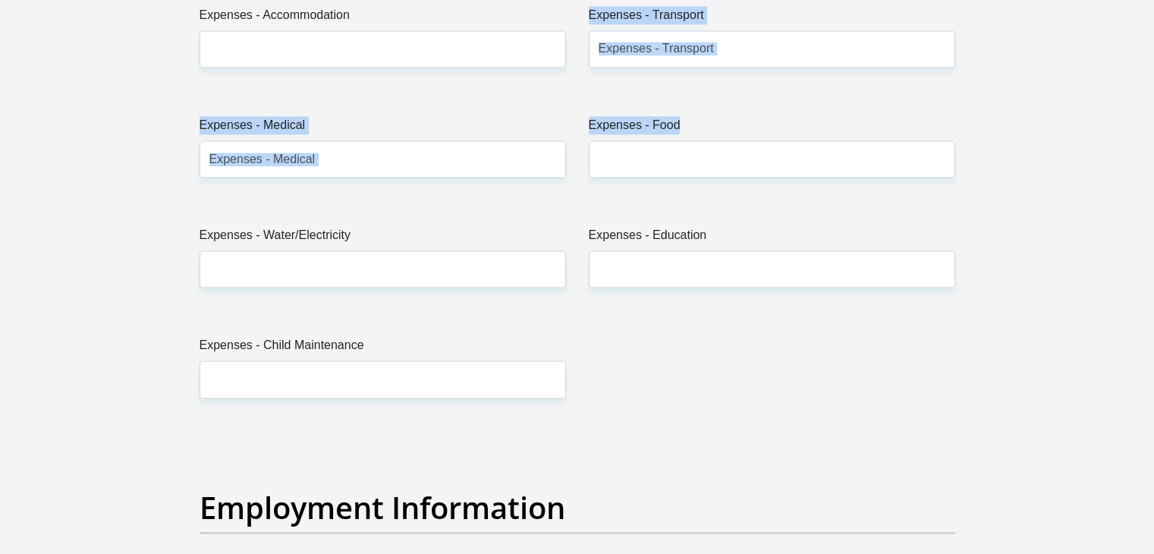
click at [1154, 1] on section "Personal Details Title Mr Ms Mrs Dr [PERSON_NAME] First Name Nqobile Surname [P…" at bounding box center [577, 432] width 1154 height 5291
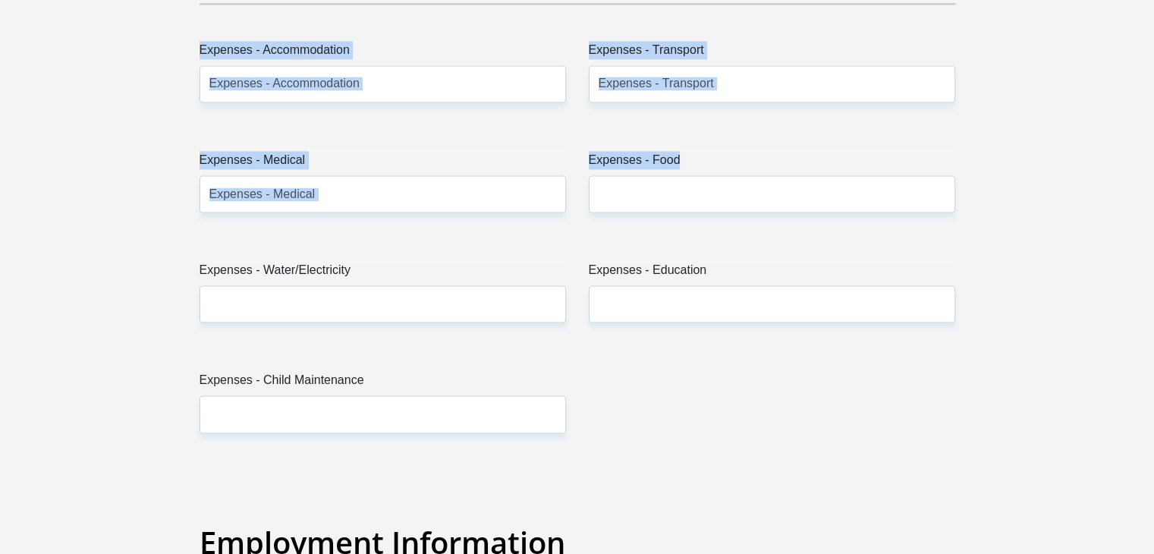
click at [1154, 1] on section "Personal Details Title Mr Ms Mrs Dr [PERSON_NAME] First Name Nqobile Surname [P…" at bounding box center [577, 467] width 1154 height 5291
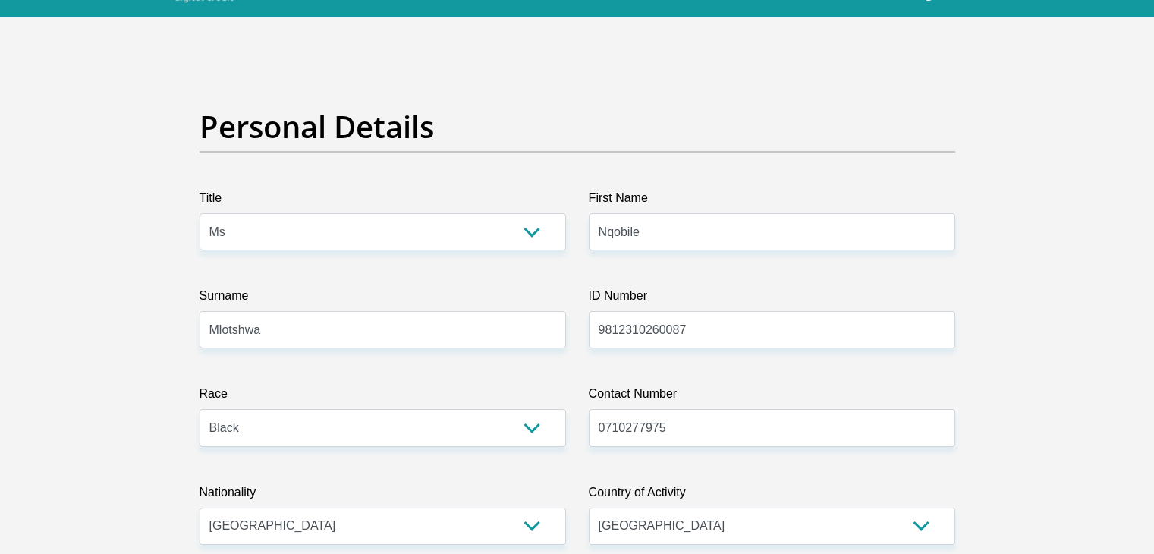
scroll to position [0, 0]
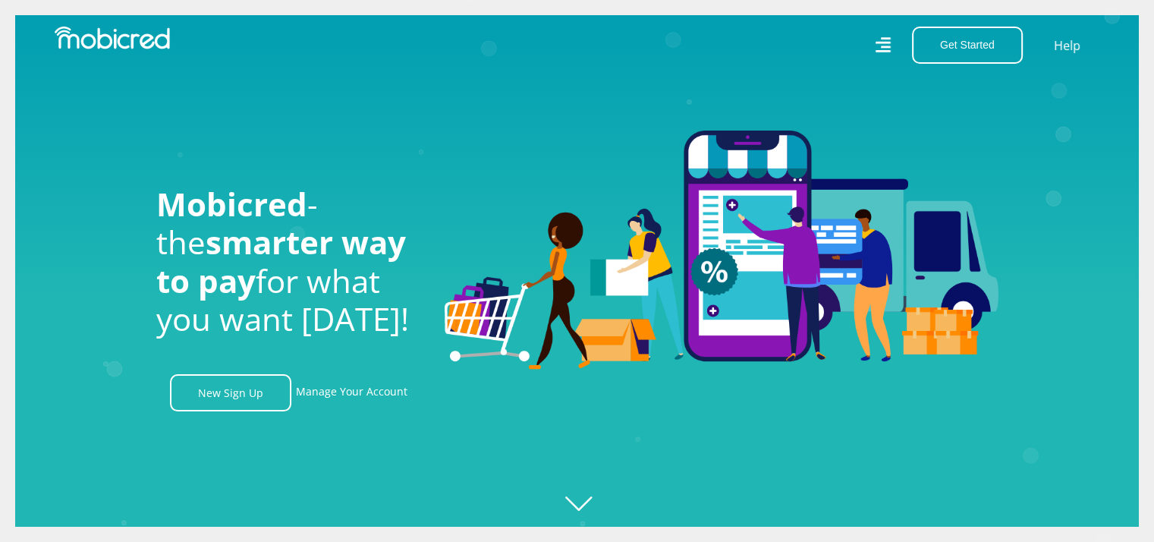
scroll to position [0, 1946]
click at [583, 502] on icon "Created with Raphaël 2.3.0" at bounding box center [592, 271] width 1154 height 542
